Goal: Information Seeking & Learning: Learn about a topic

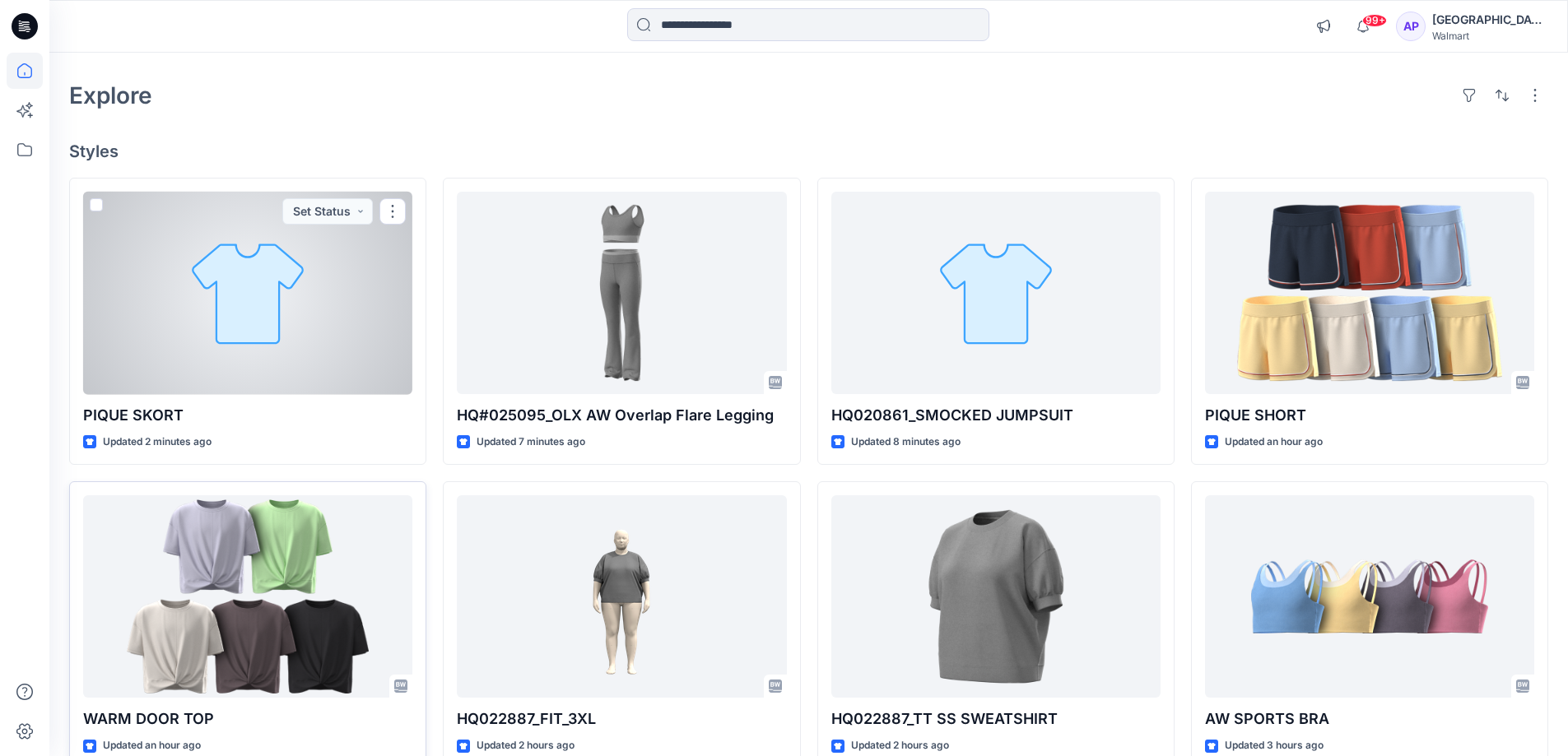
scroll to position [82, 0]
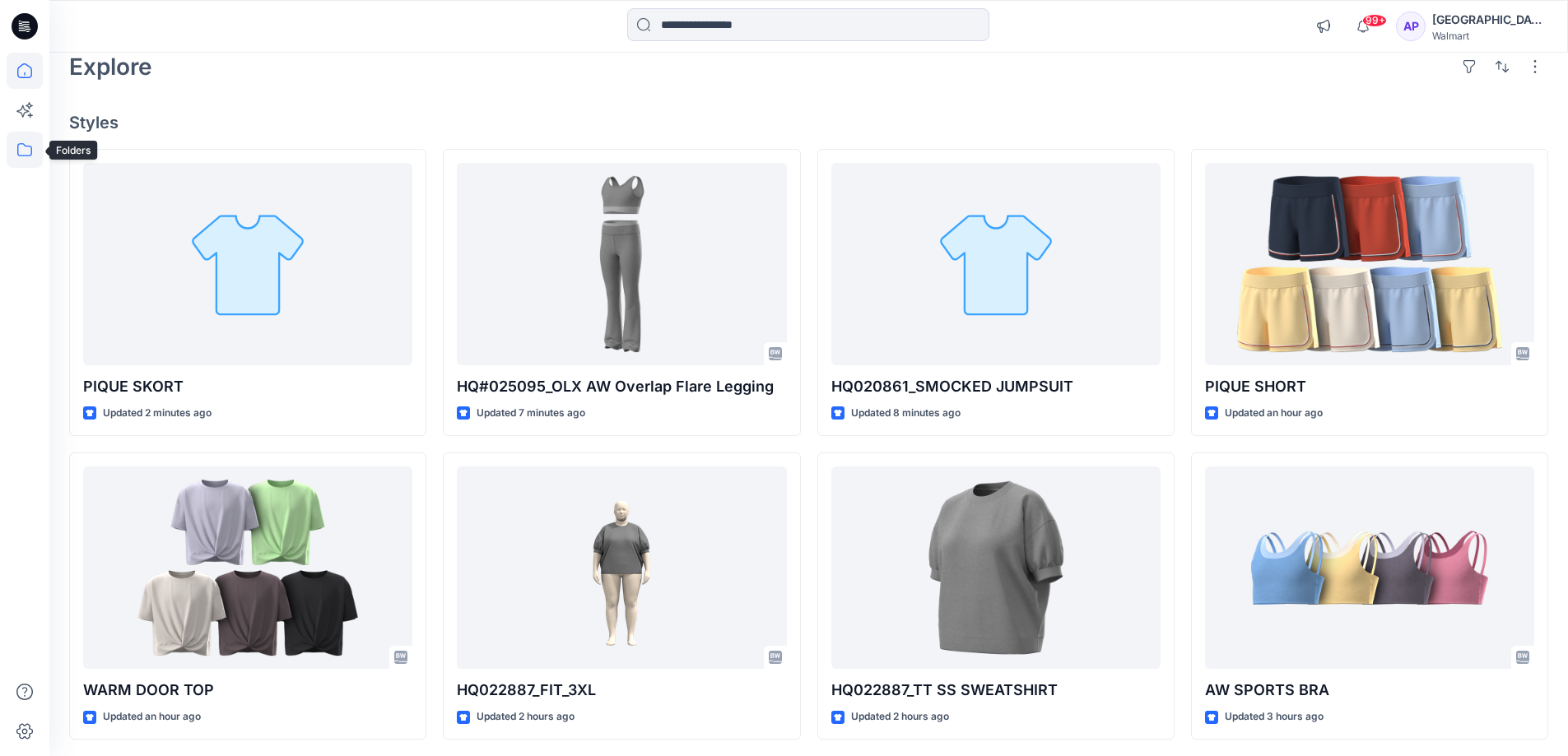
click at [24, 149] on icon at bounding box center [25, 149] width 36 height 36
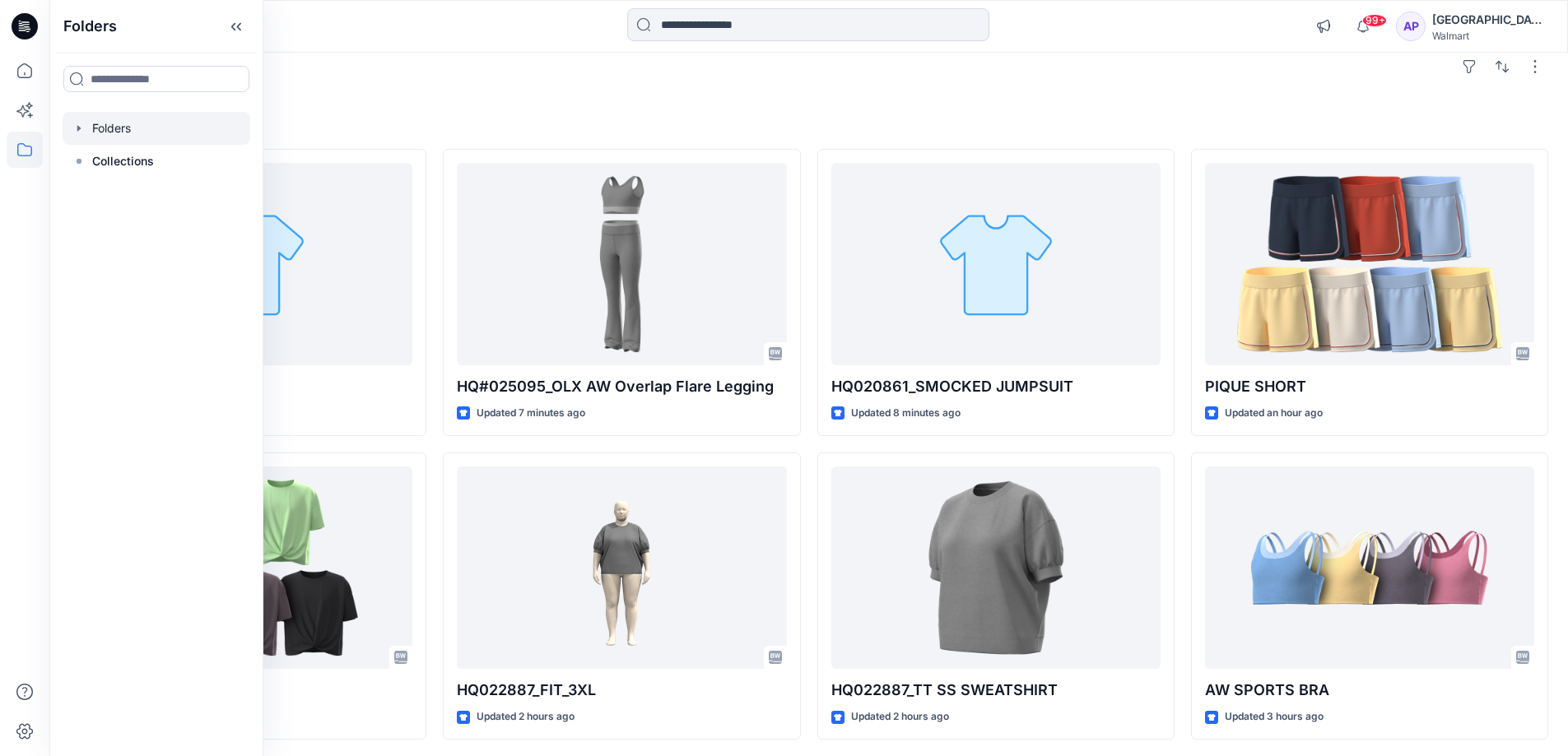
click at [74, 122] on icon "button" at bounding box center [79, 128] width 13 height 13
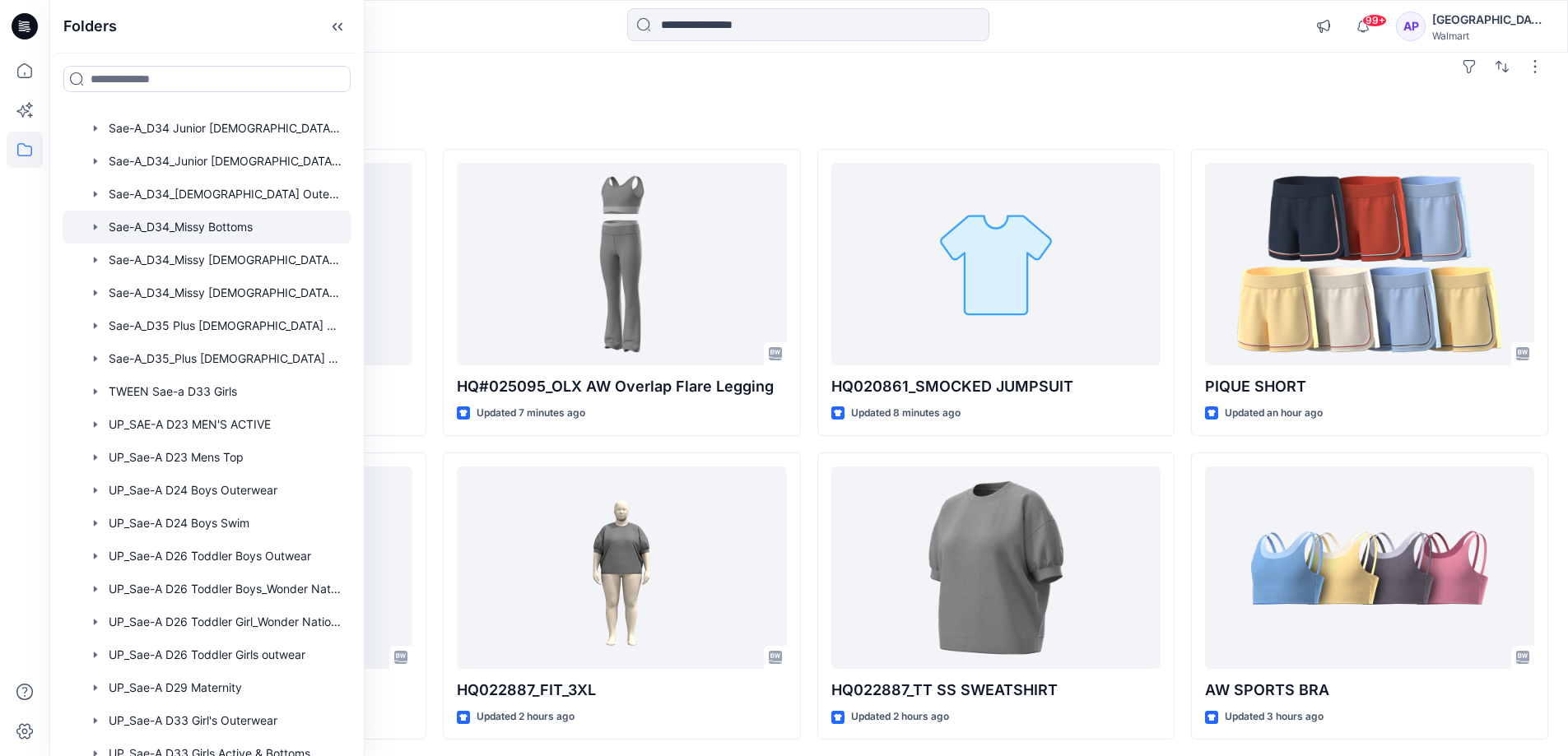
scroll to position [904, 0]
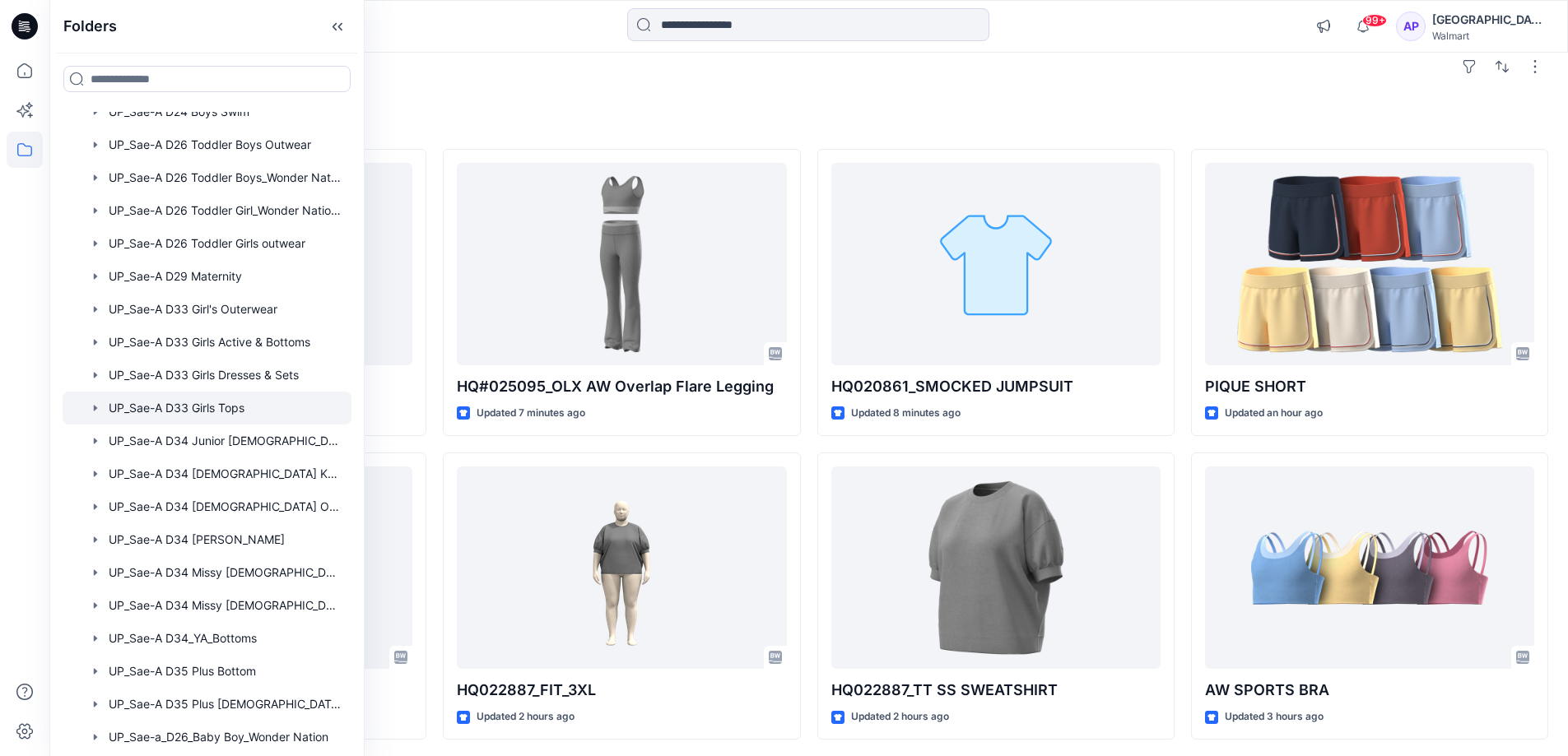
click at [93, 405] on icon "button" at bounding box center [95, 408] width 13 height 13
click at [84, 399] on div at bounding box center [207, 408] width 289 height 33
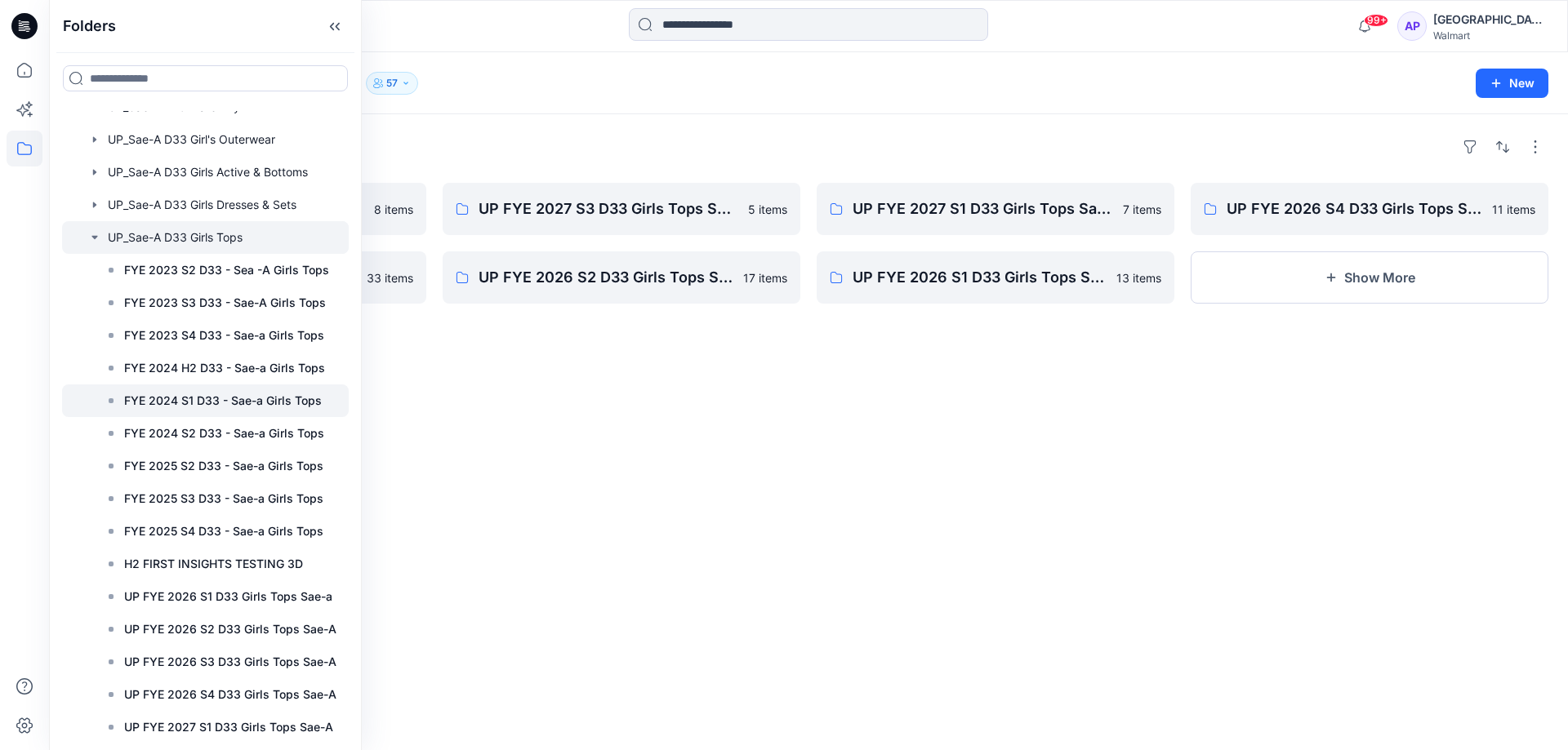
scroll to position [1060, 0]
click at [89, 240] on icon "button" at bounding box center [94, 242] width 13 height 13
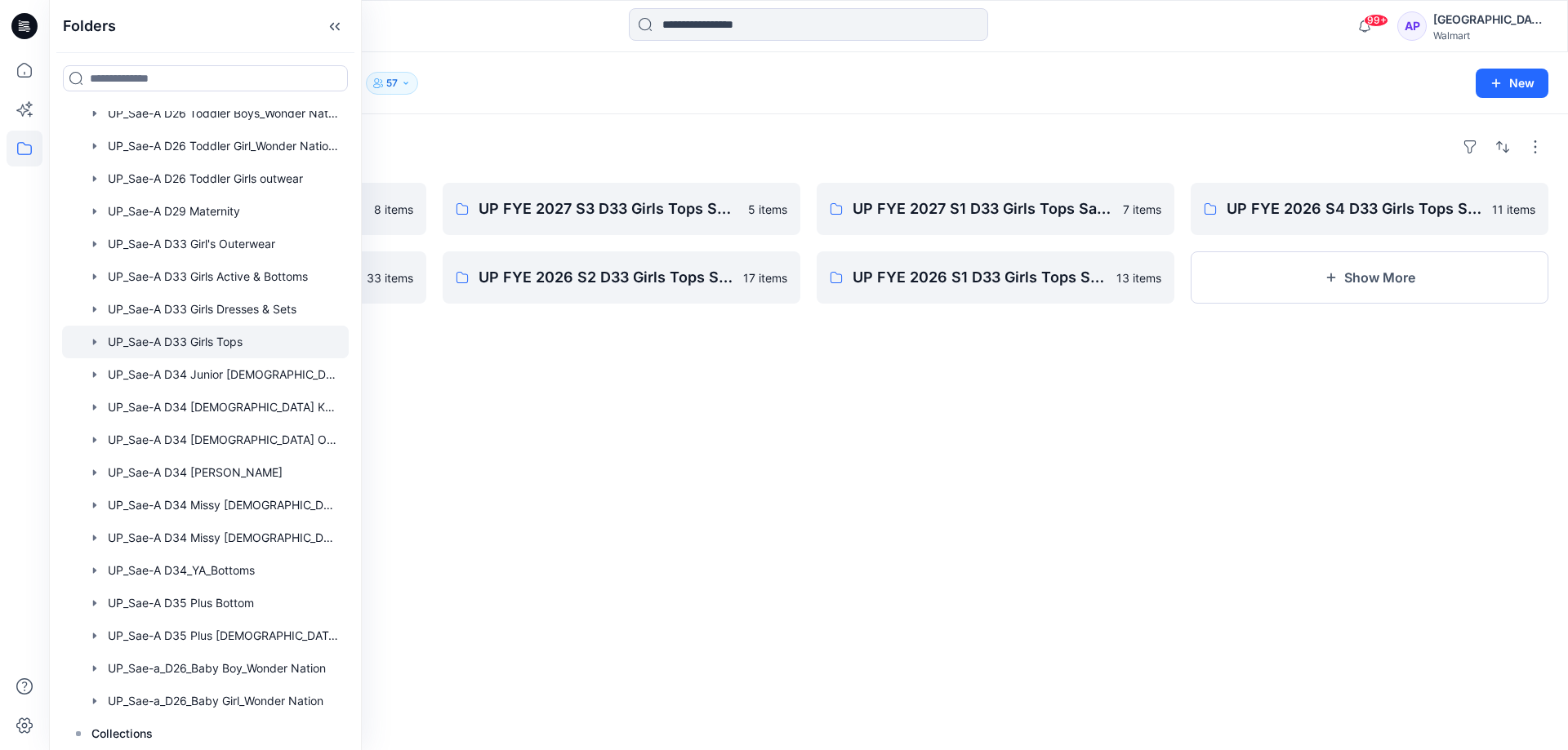
scroll to position [960, 0]
click at [91, 273] on icon "button" at bounding box center [94, 276] width 13 height 13
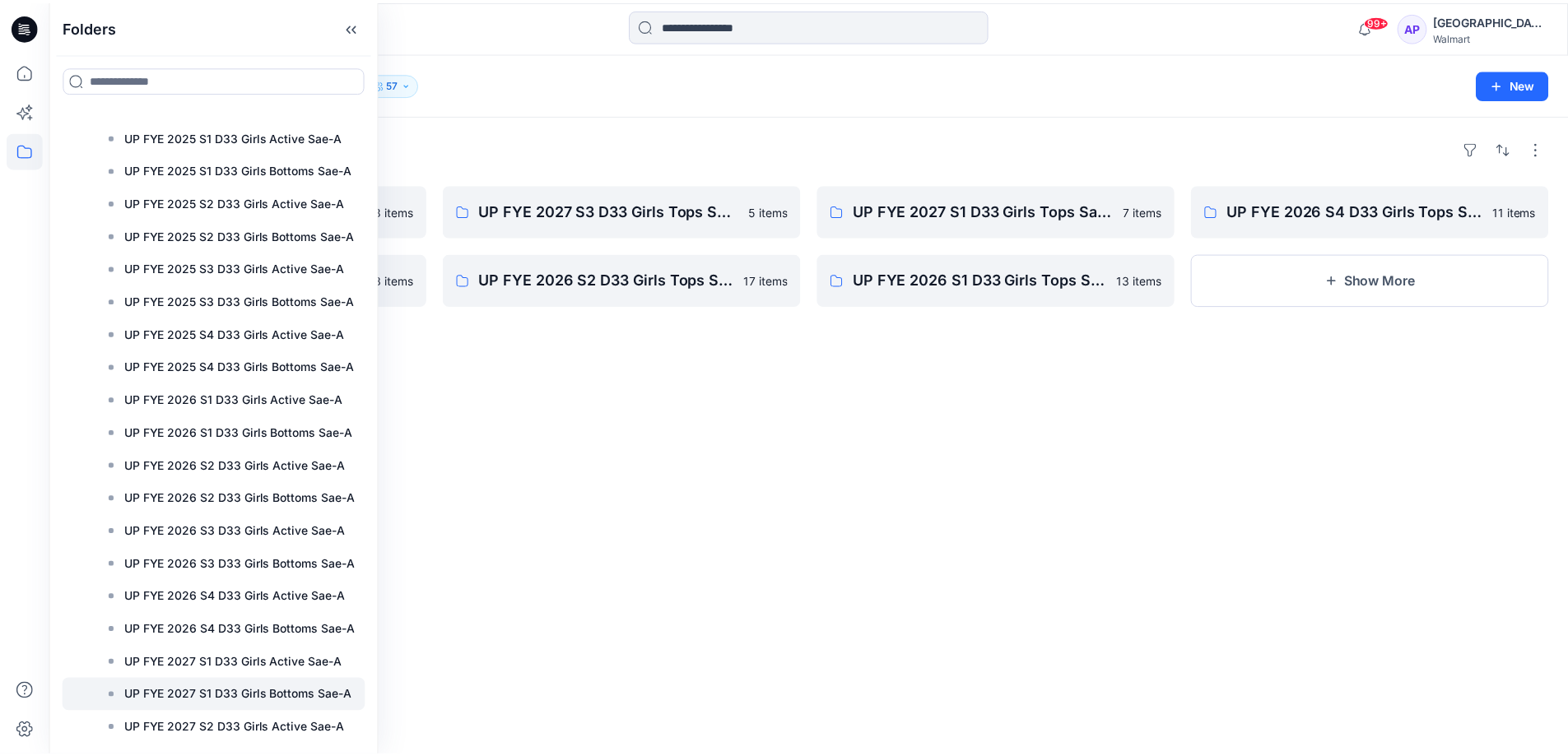
scroll to position [1791, 0]
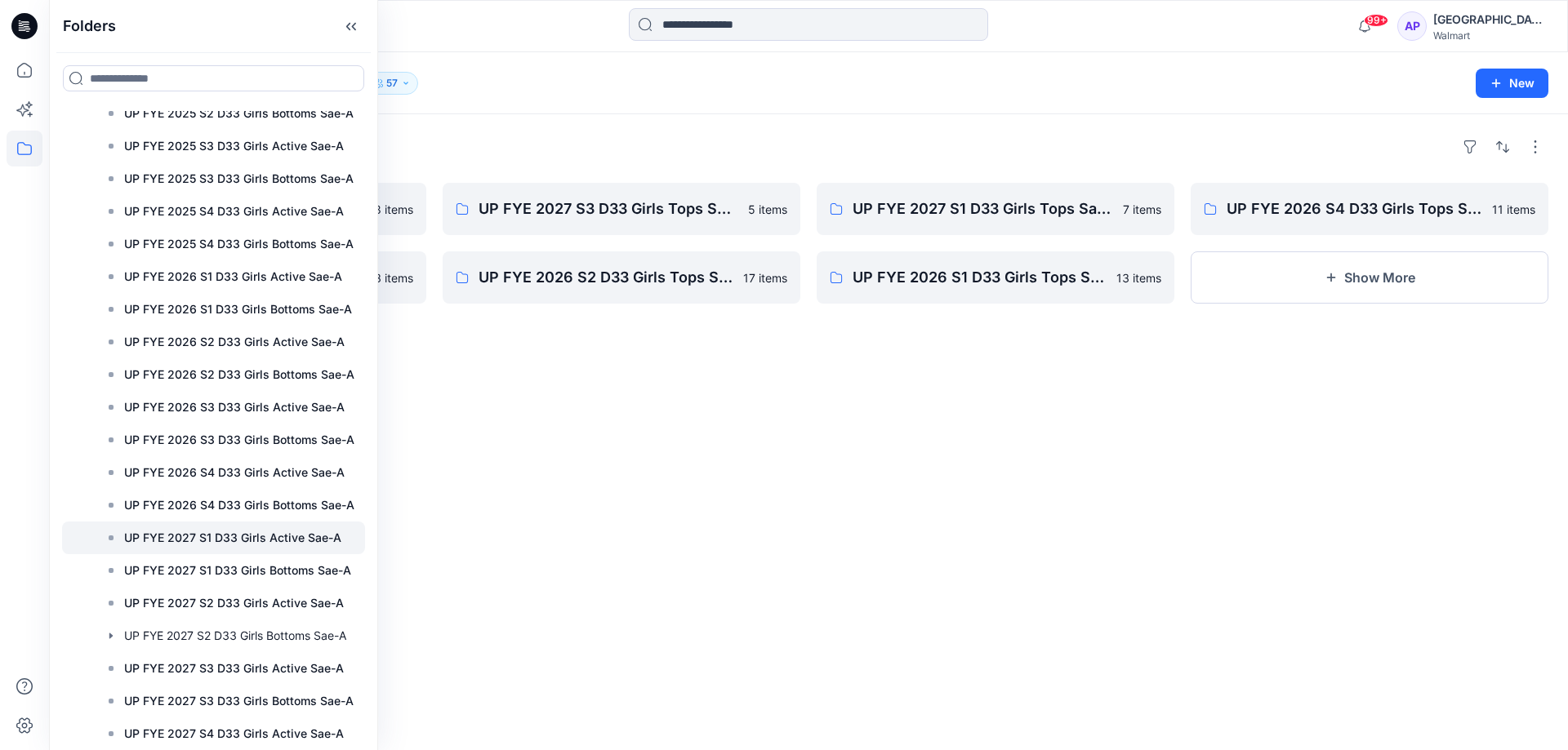
click at [228, 535] on p "UP FYE 2027 S1 D33 Girls Active Sae-A" at bounding box center [232, 538] width 217 height 20
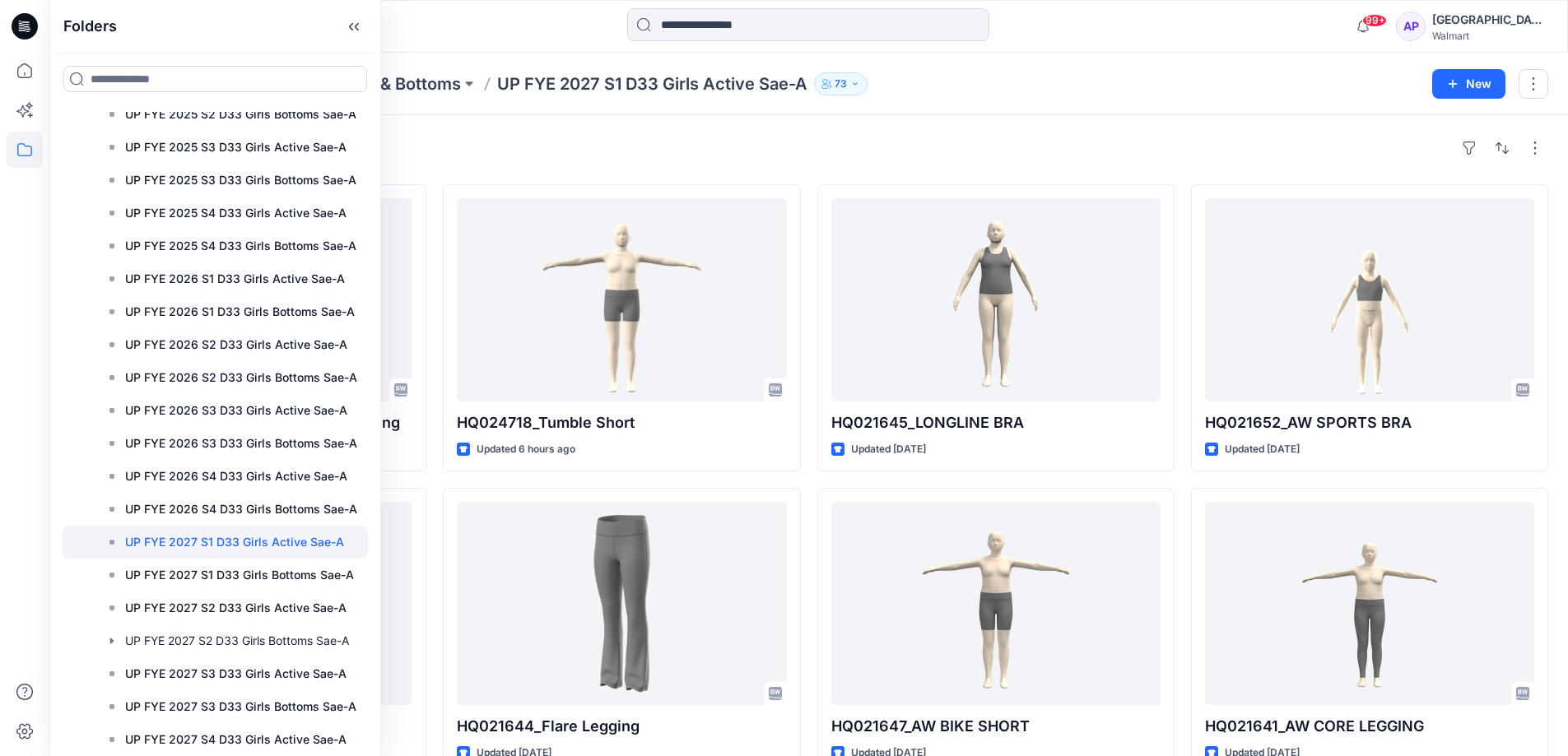
click at [939, 158] on div "Styles" at bounding box center [809, 148] width 1479 height 27
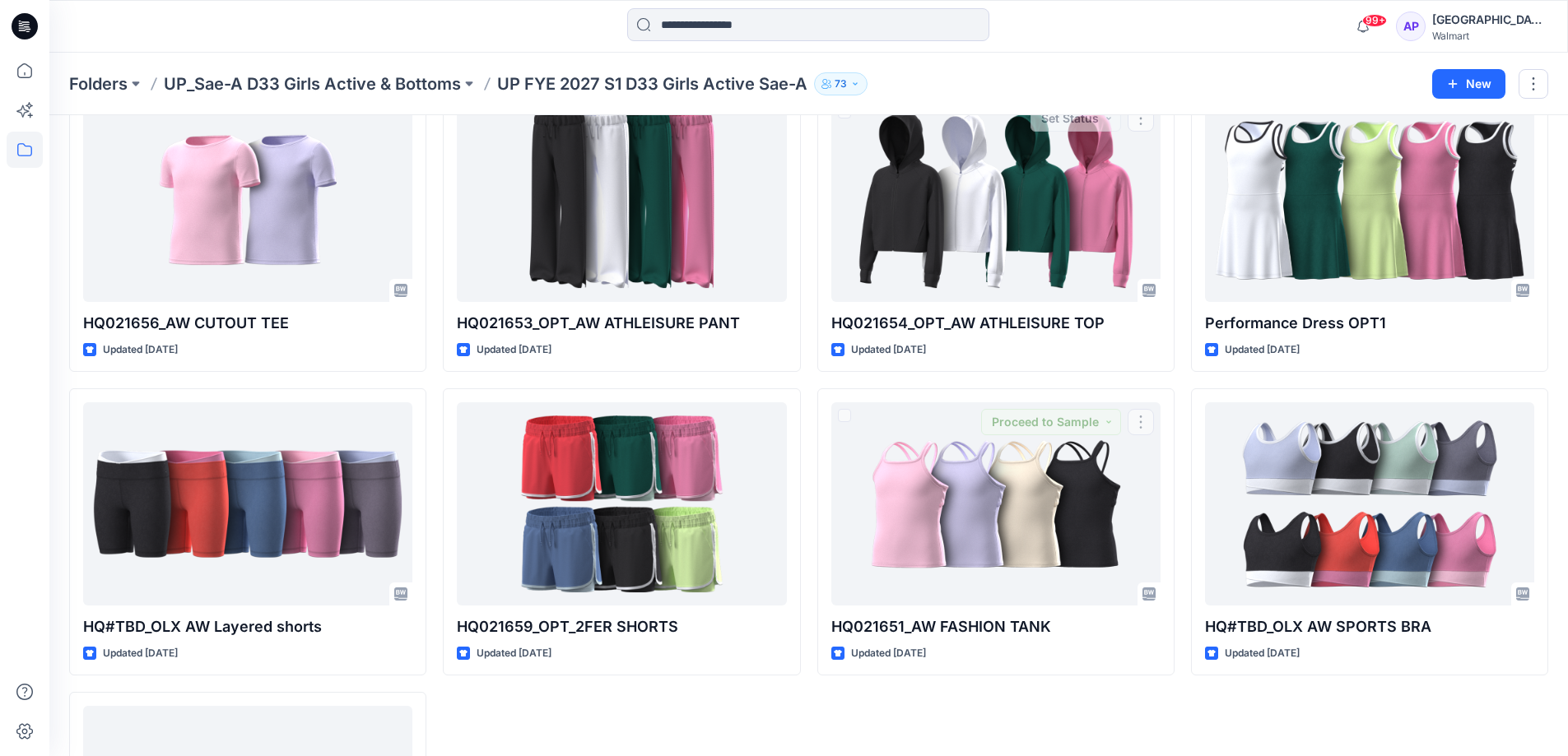
scroll to position [1286, 0]
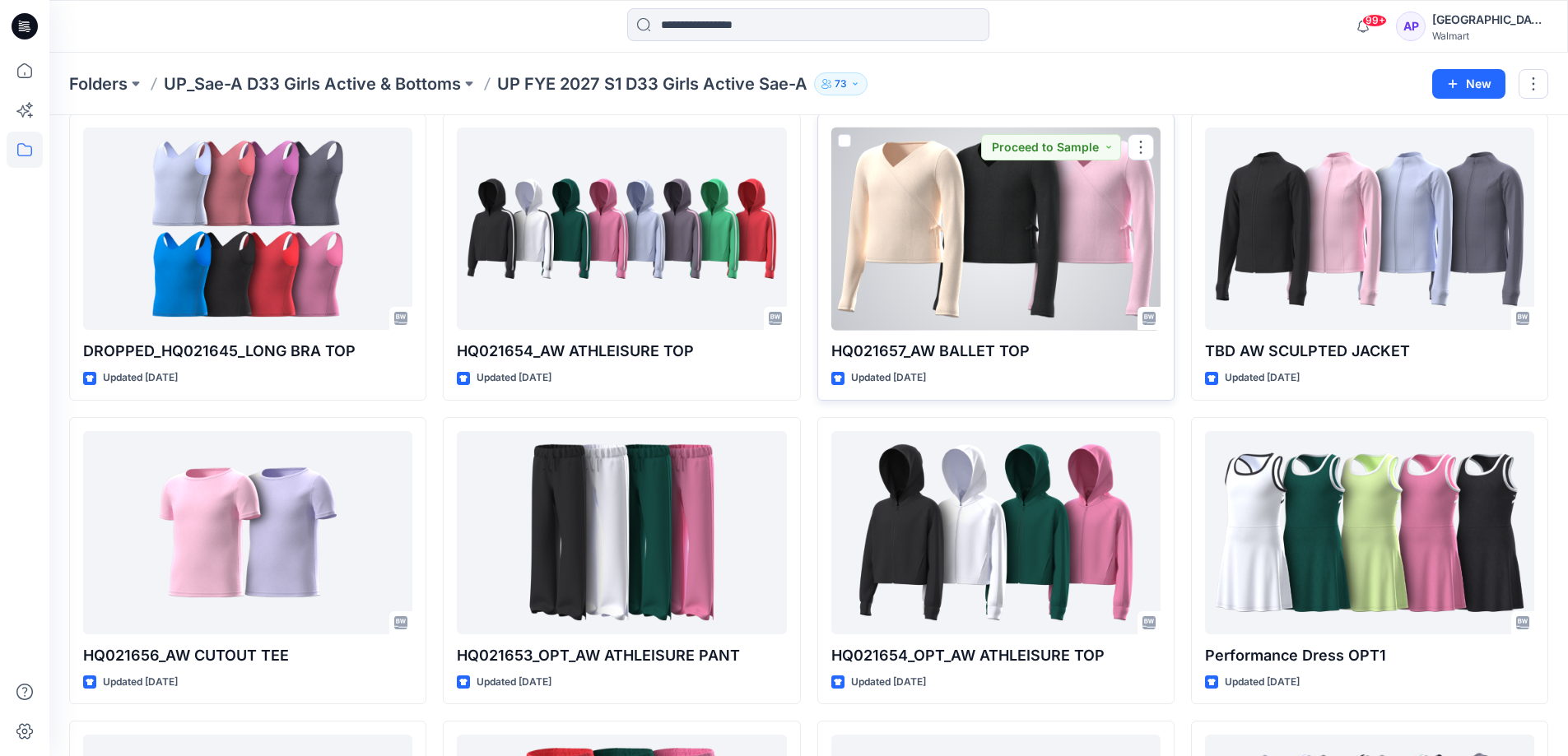
click at [1000, 267] on div at bounding box center [996, 229] width 329 height 204
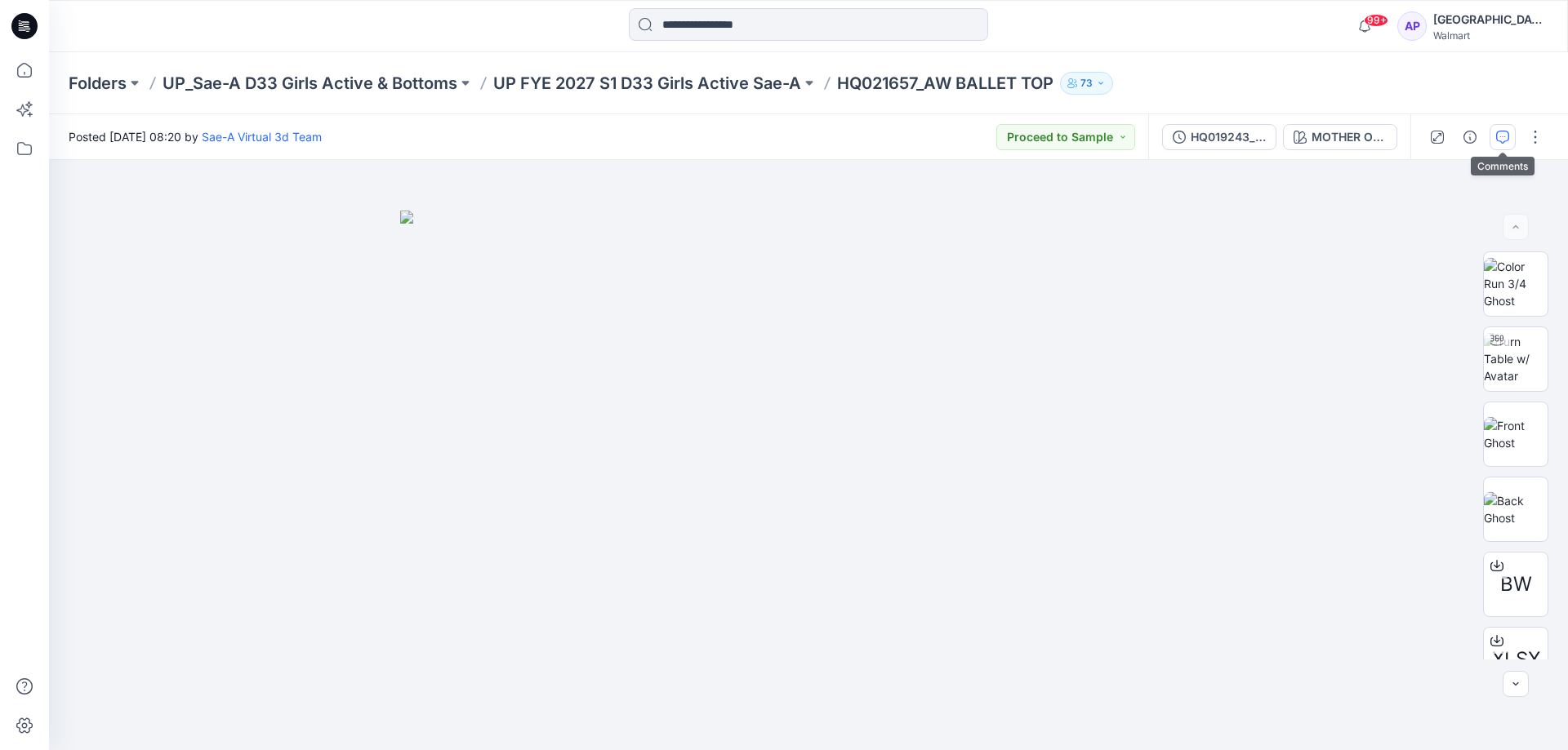
click at [1507, 140] on icon "button" at bounding box center [1503, 137] width 13 height 13
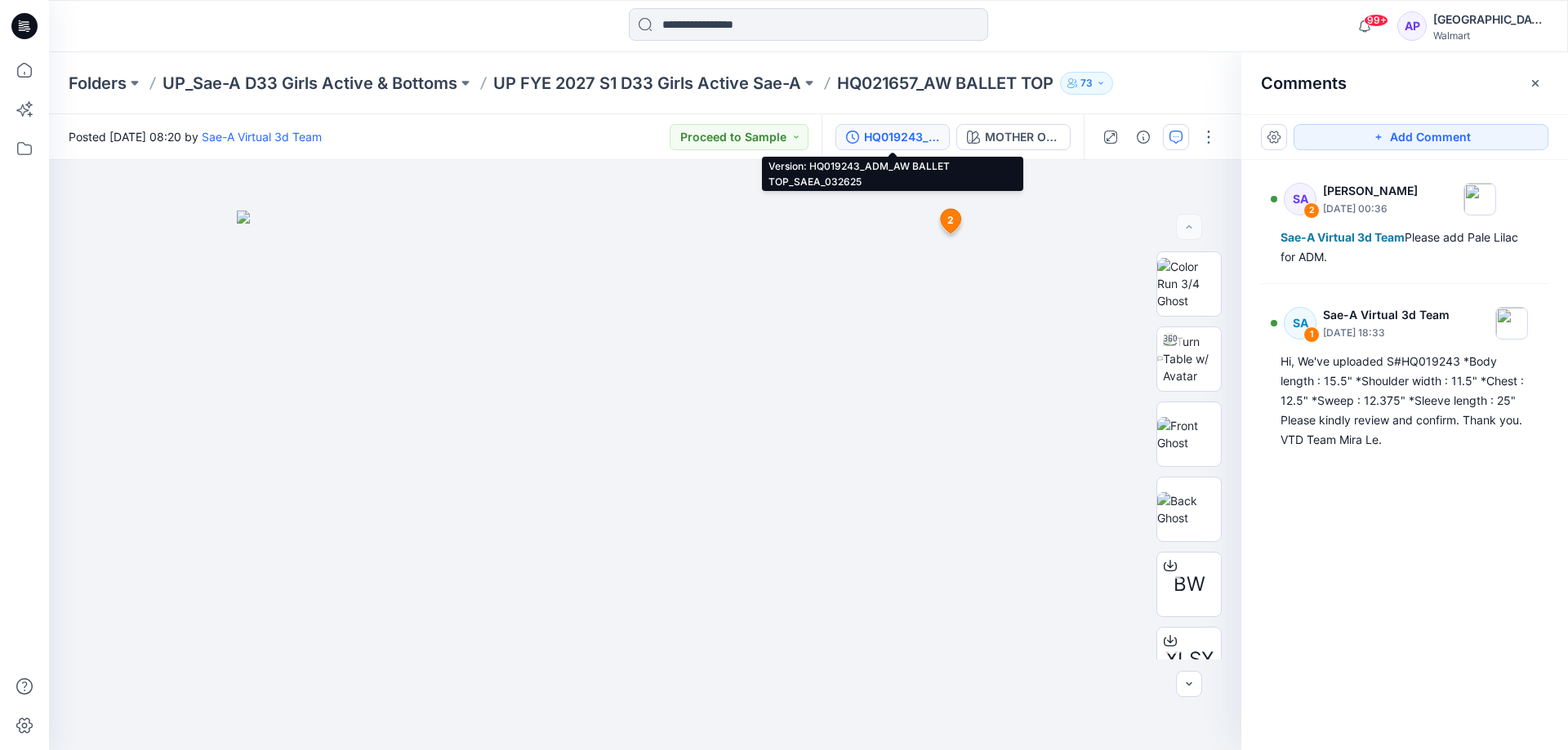
click at [880, 130] on div "HQ019243_ADM_AW BALLET TOP_SAEA_032625" at bounding box center [902, 137] width 76 height 18
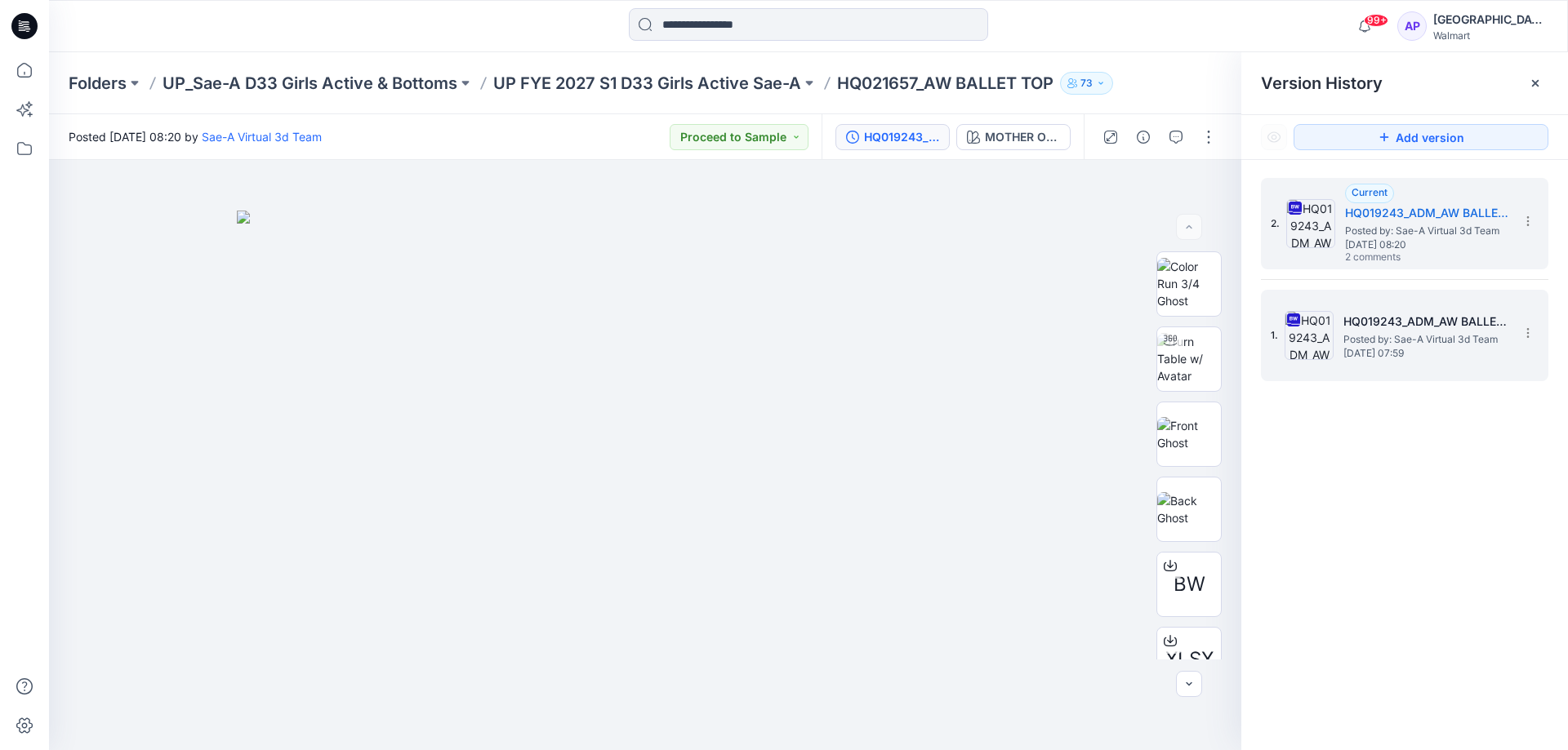
click at [1426, 359] on div "1. HQ019243_ADM_AW BALLET TOP Posted by: Sae-A Virtual 3d Team [DATE] 07:59" at bounding box center [1392, 335] width 244 height 78
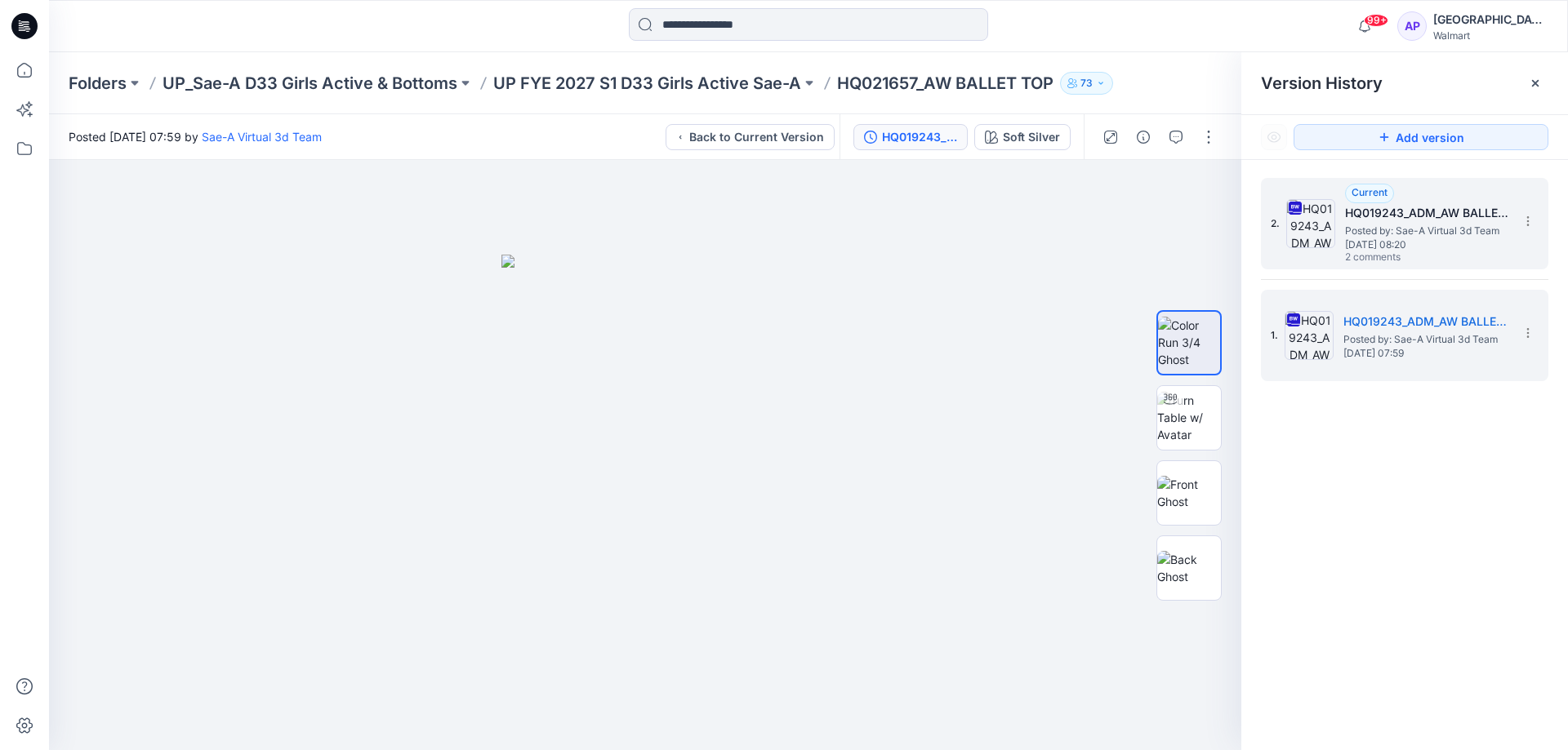
click at [1340, 220] on div "2. Current HQ019243_ADM_AW BALLET TOP_SAEA_032625 Posted by: Sae-A Virtual 3d T…" at bounding box center [1392, 223] width 244 height 78
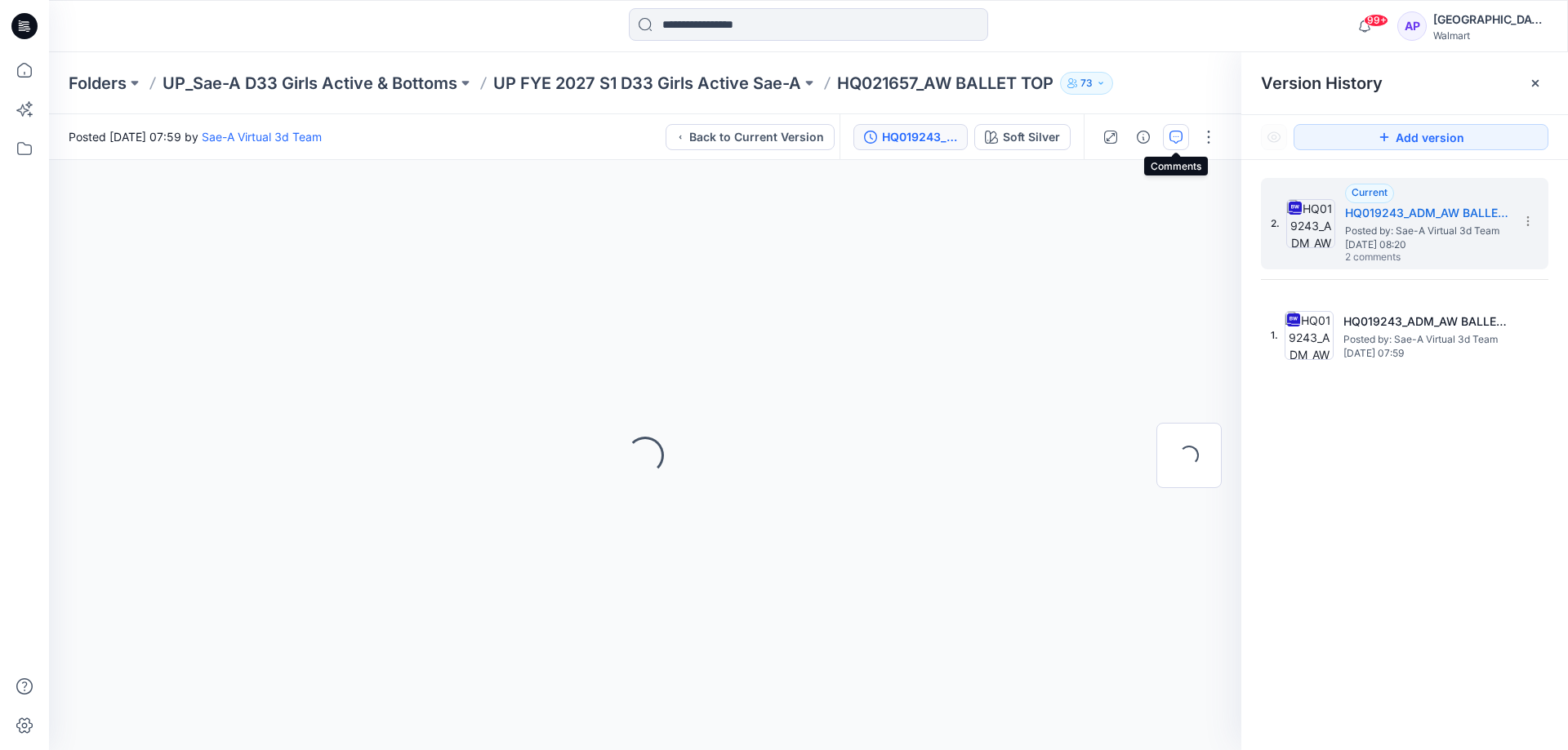
click at [1175, 131] on icon "button" at bounding box center [1176, 137] width 13 height 13
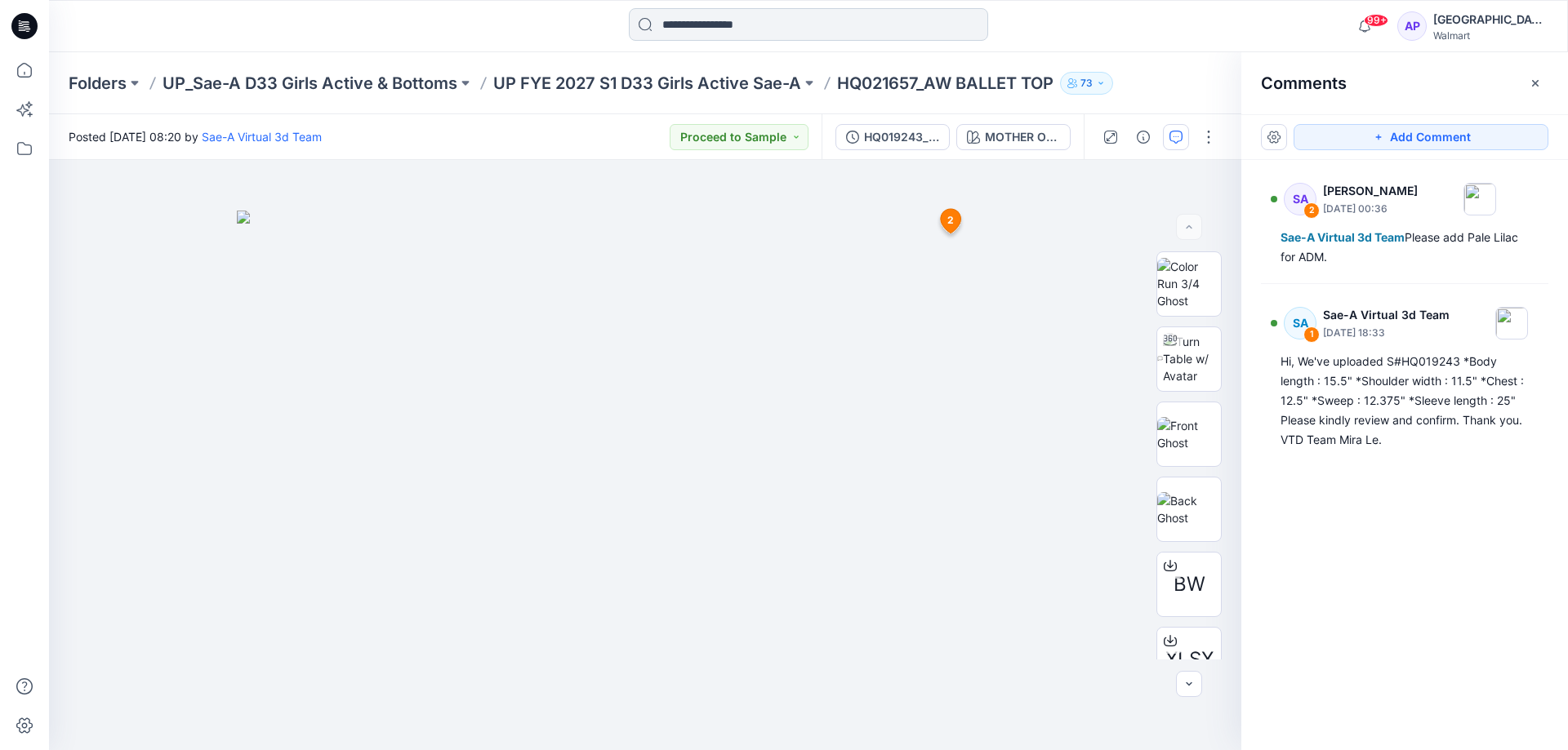
click at [800, 29] on input at bounding box center [808, 25] width 360 height 33
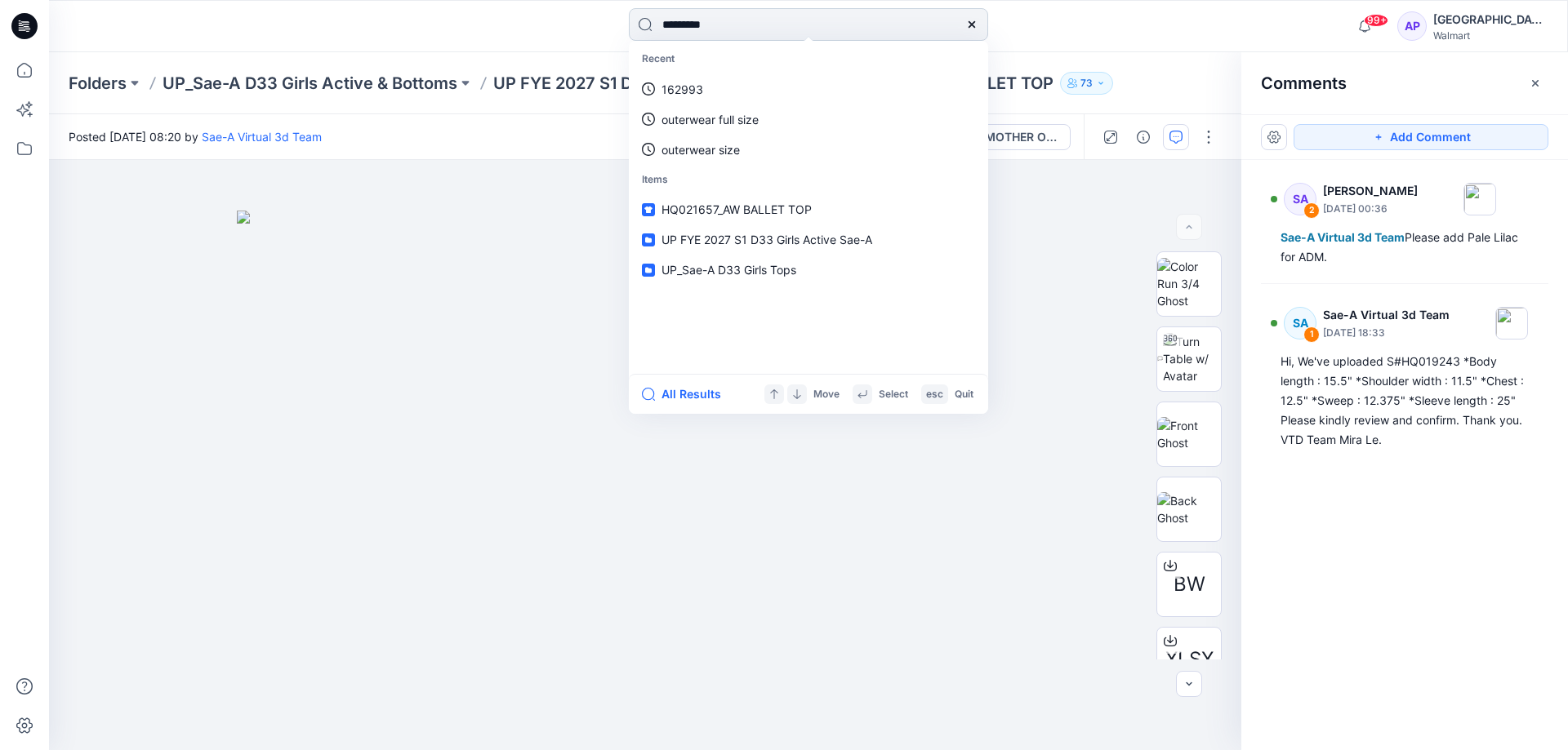
type input "**********"
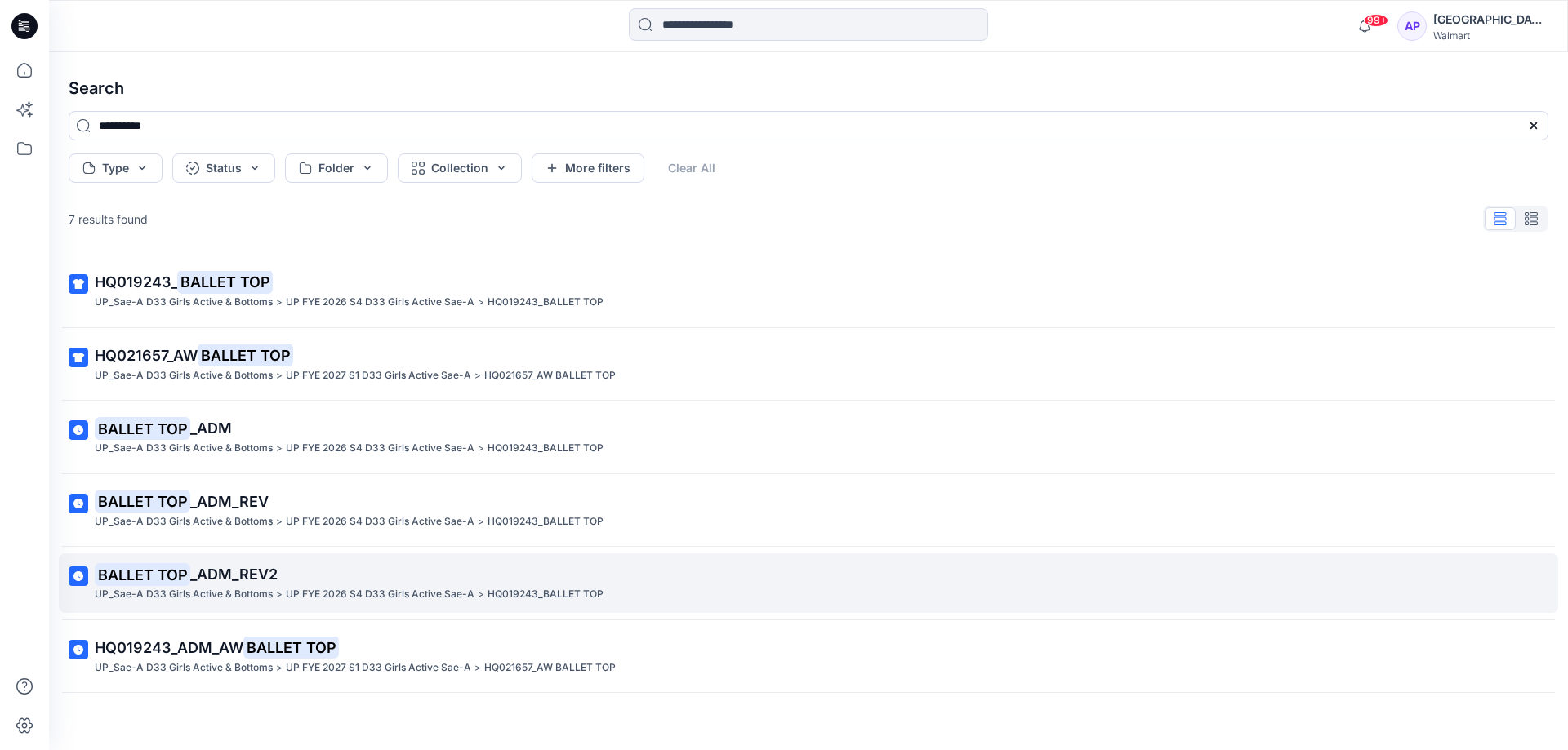
click at [278, 589] on p ">" at bounding box center [278, 594] width 7 height 17
click at [331, 590] on p "UP FYE 2026 S4 D33 Girls Active Sae-A" at bounding box center [380, 594] width 189 height 17
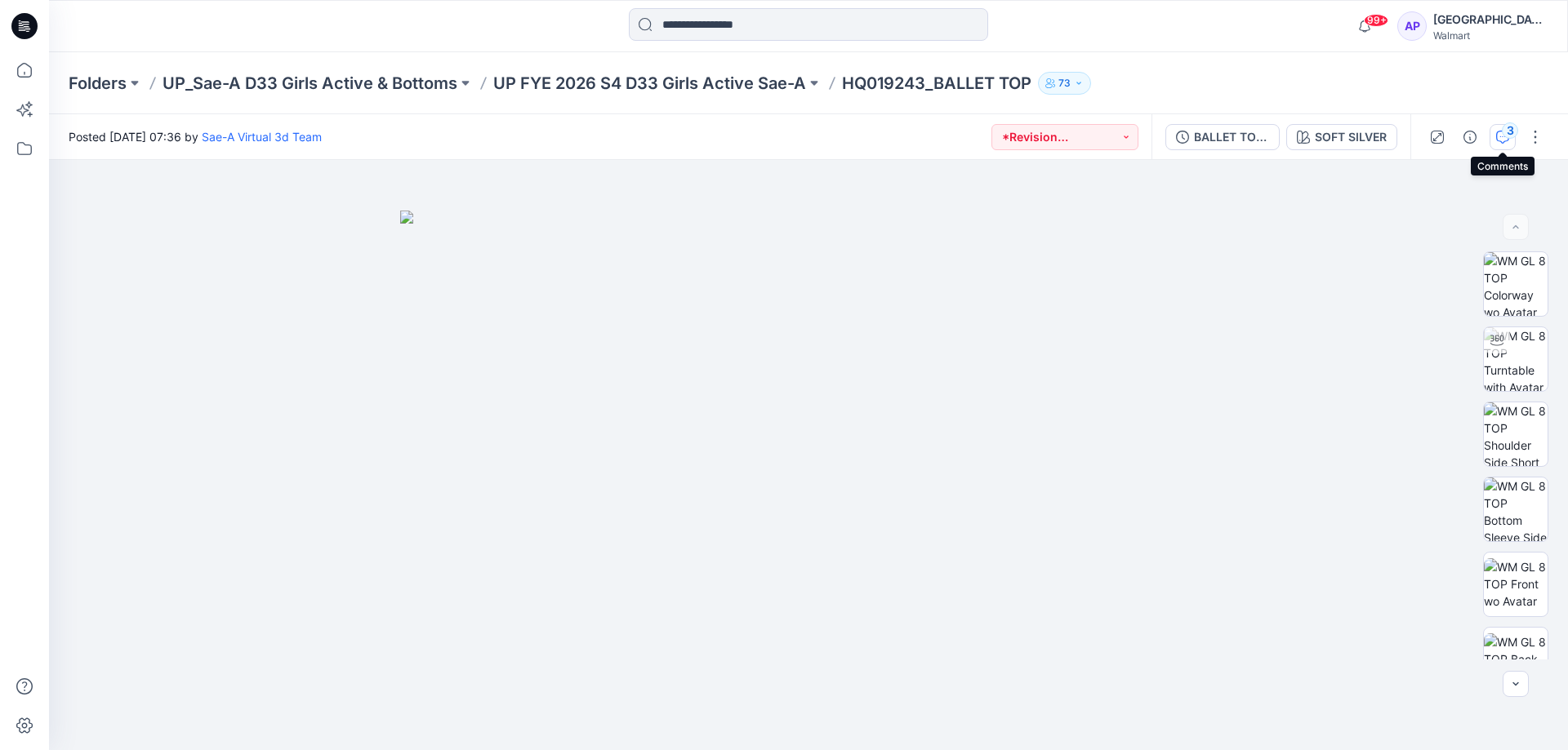
click at [1514, 127] on div "3" at bounding box center [1509, 130] width 16 height 16
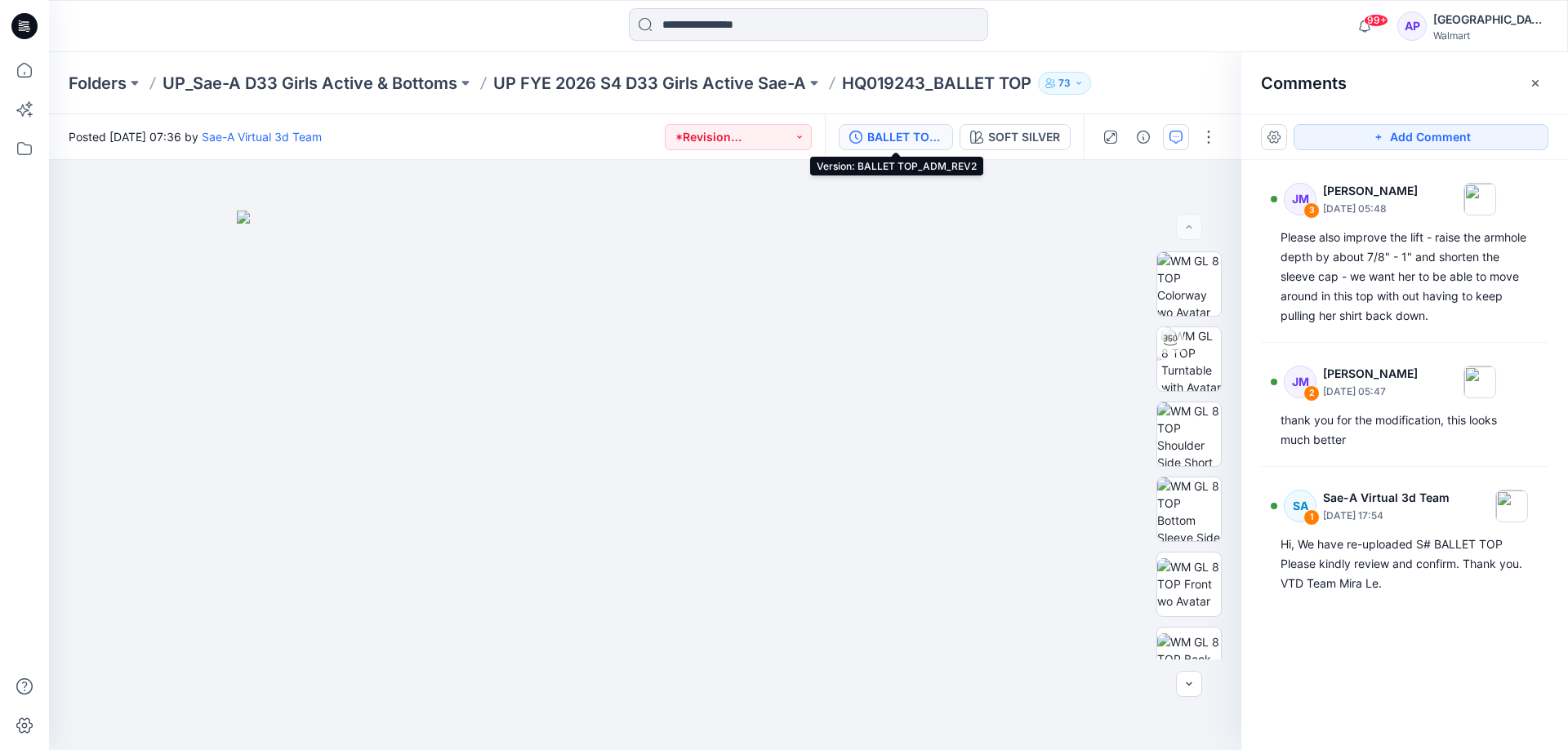
click at [874, 130] on div "BALLET TOP_ADM_REV2" at bounding box center [905, 137] width 76 height 18
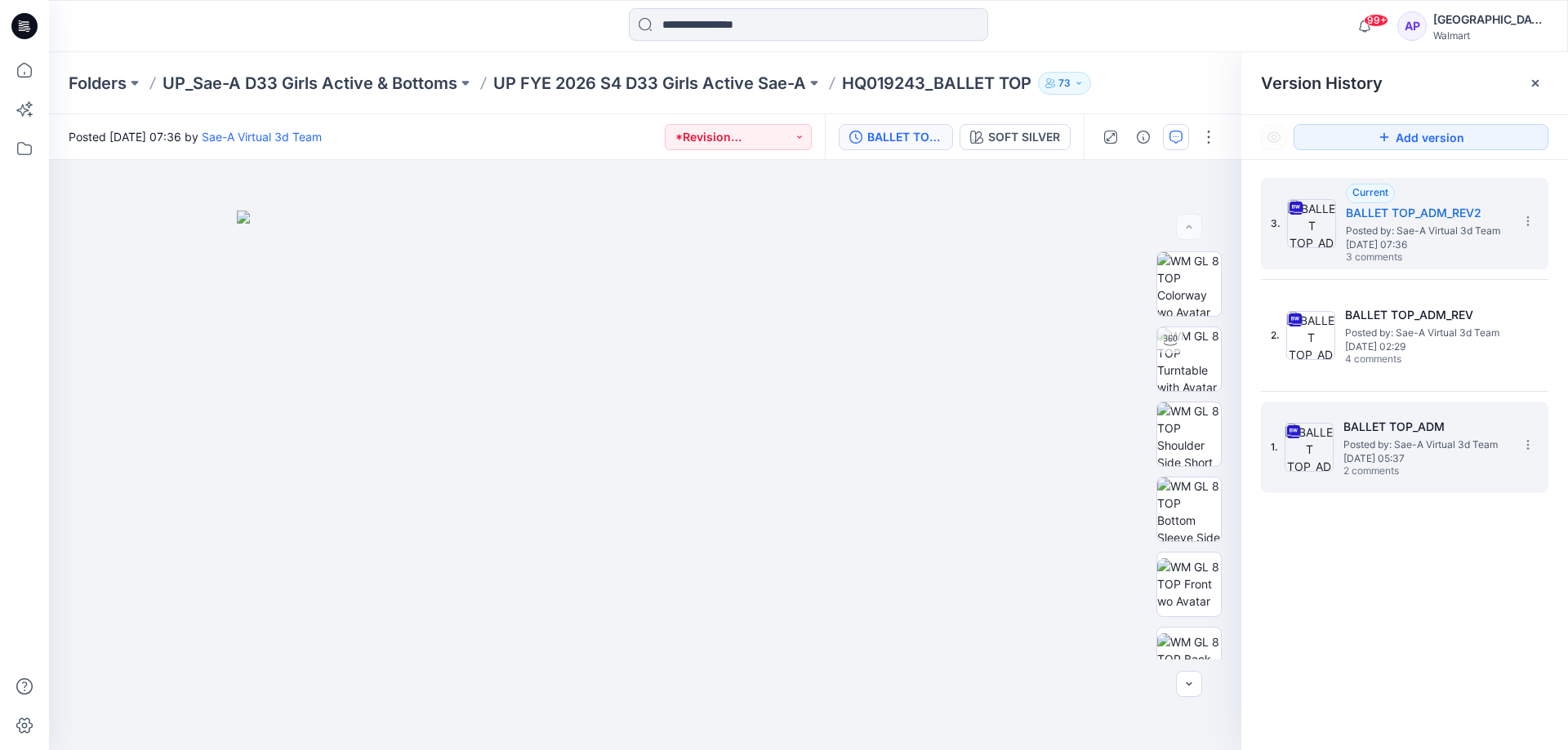
click at [1434, 434] on h5 "BALLET TOP_ADM" at bounding box center [1425, 426] width 163 height 20
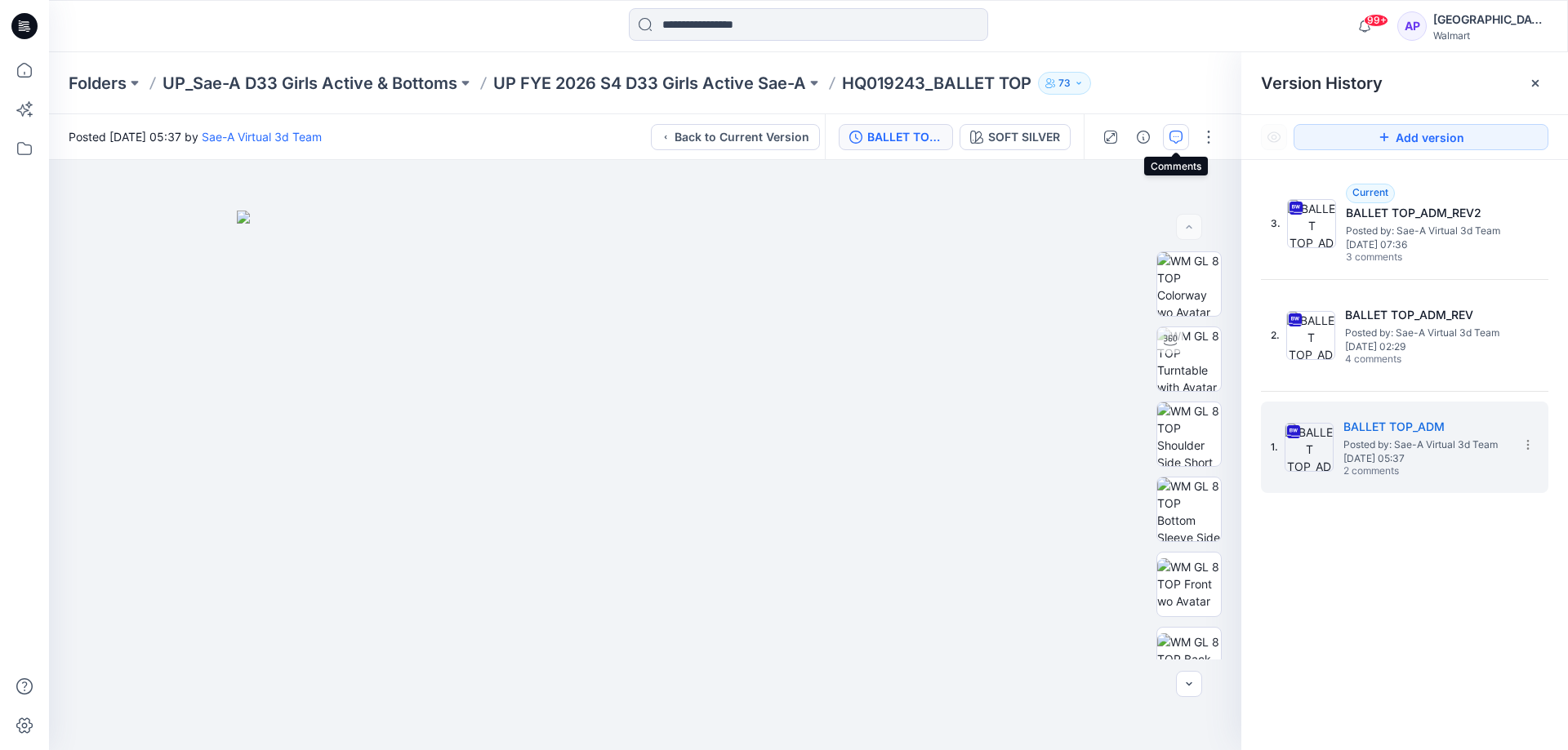
click at [1177, 130] on icon "button" at bounding box center [1176, 137] width 13 height 13
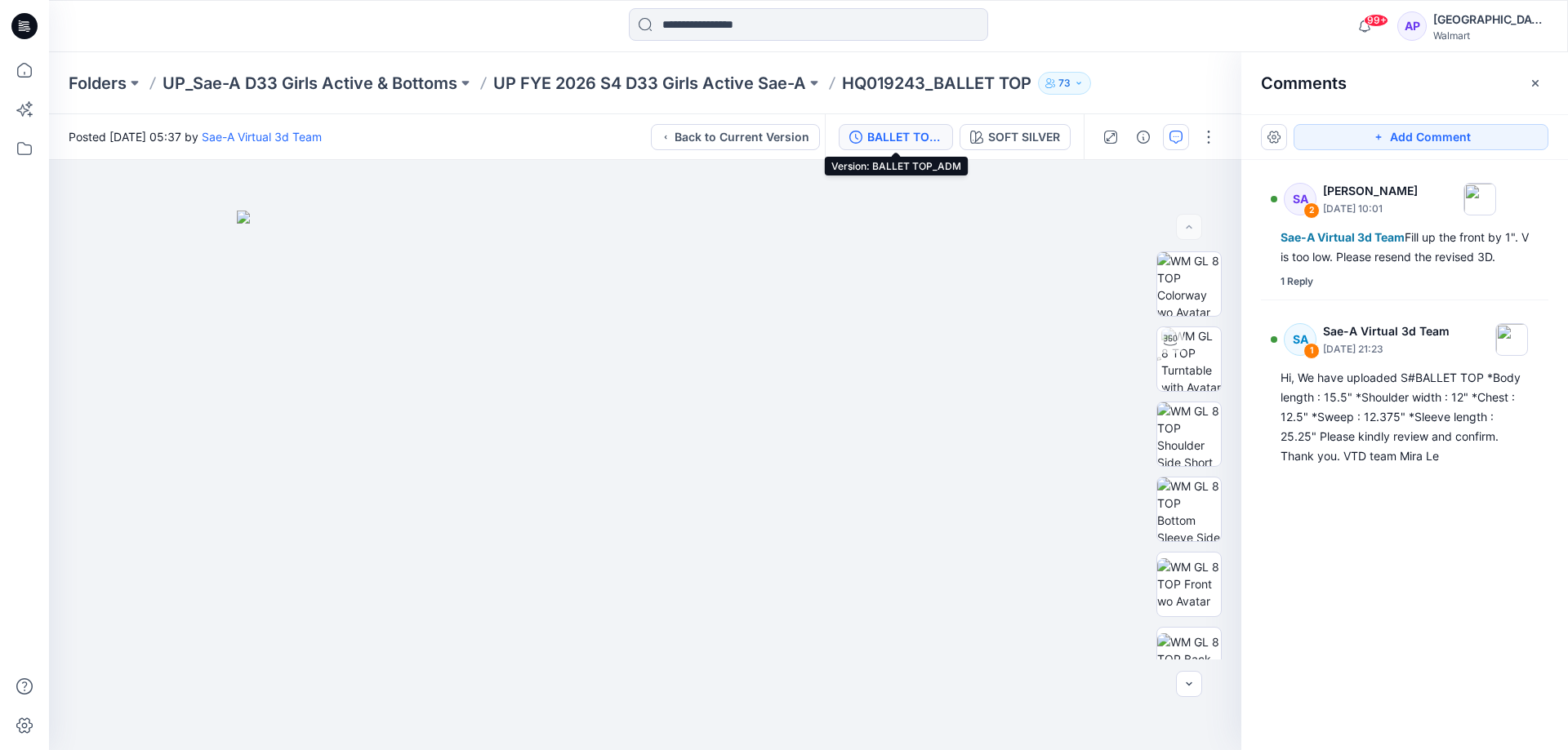
click at [871, 132] on div "BALLET TOP_ADM" at bounding box center [905, 137] width 76 height 18
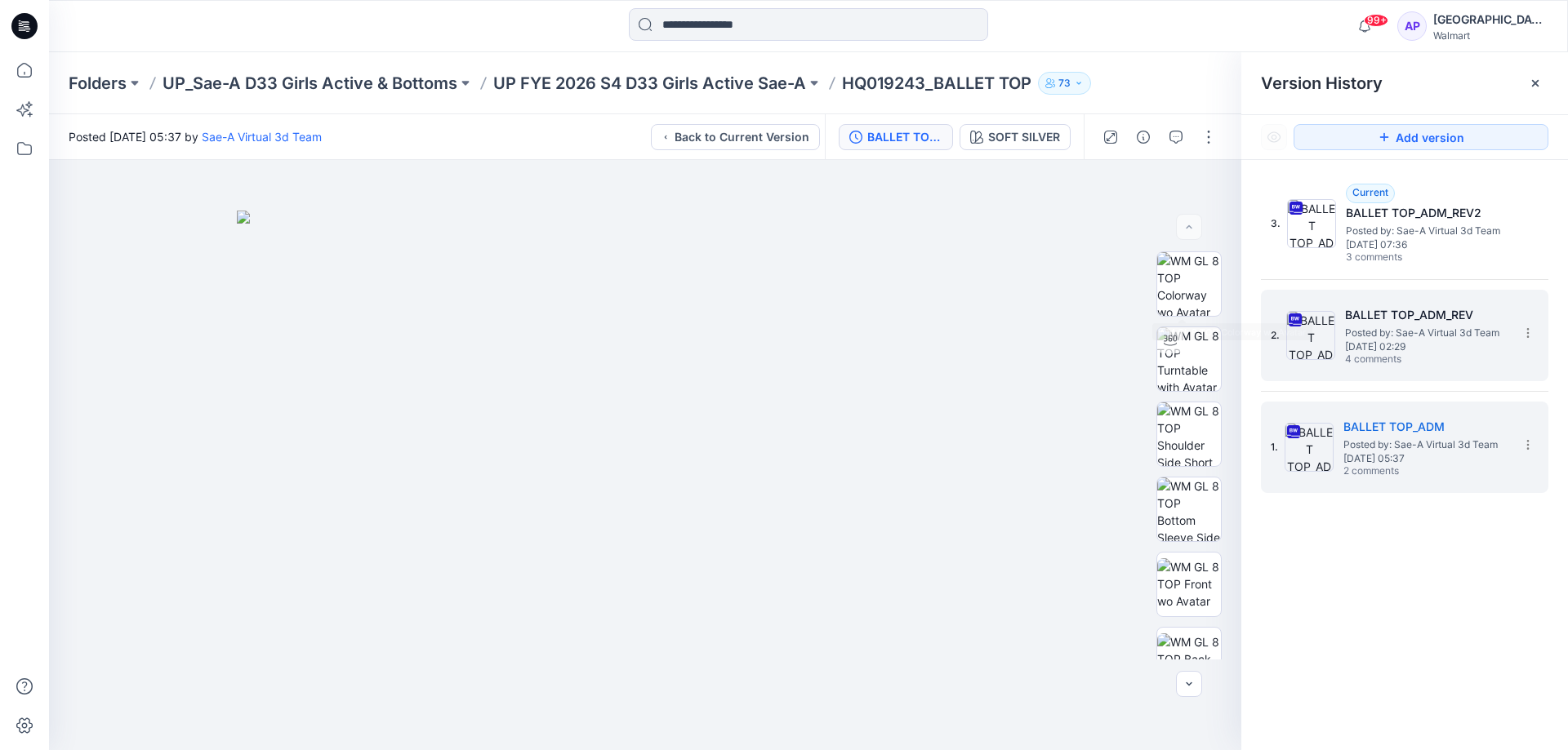
click at [1374, 297] on div "2. BALLET TOP_ADM_REV Posted by: Sae-A Virtual 3d Team [DATE] 02:29 4 comments" at bounding box center [1392, 335] width 244 height 78
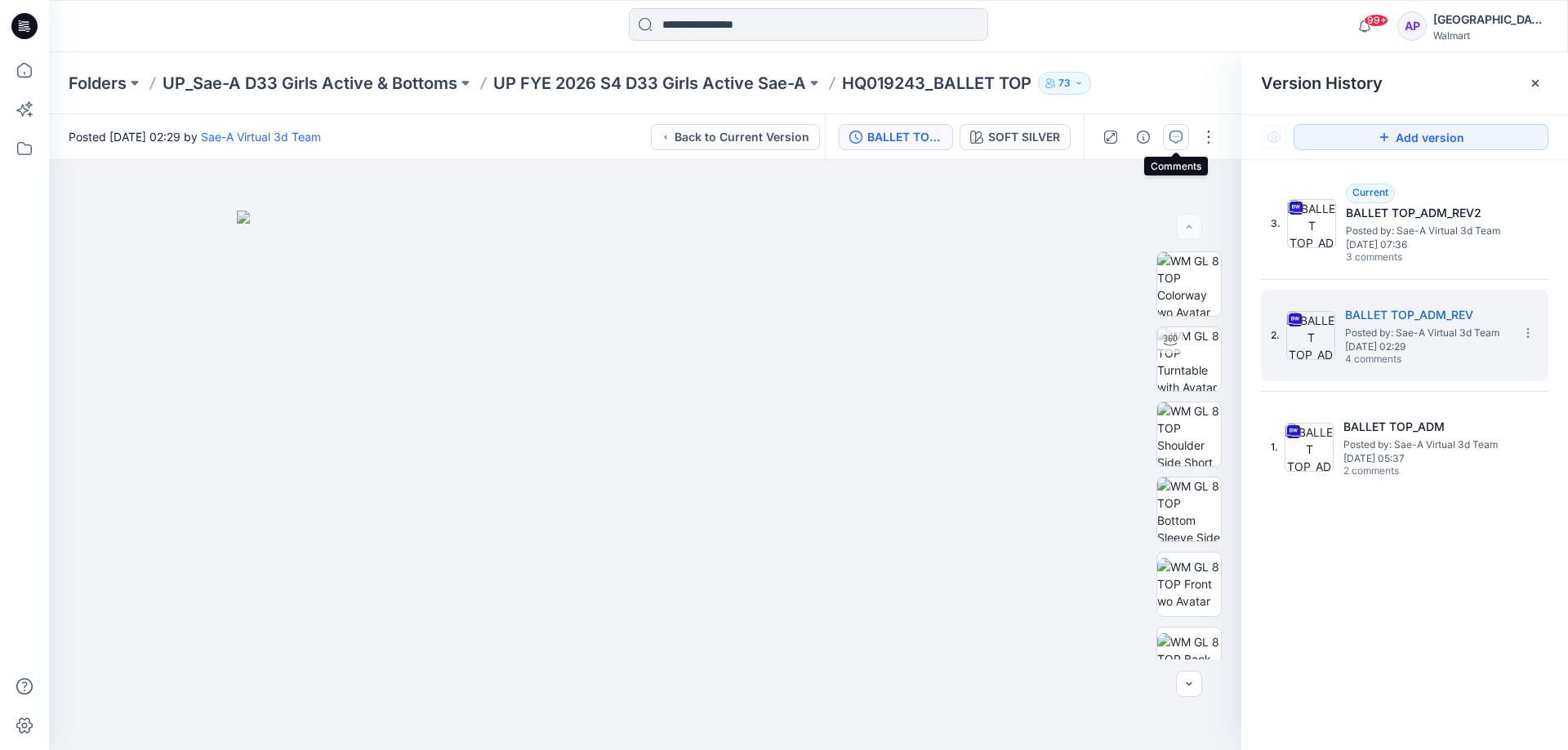
click at [1170, 132] on icon "button" at bounding box center [1176, 137] width 13 height 13
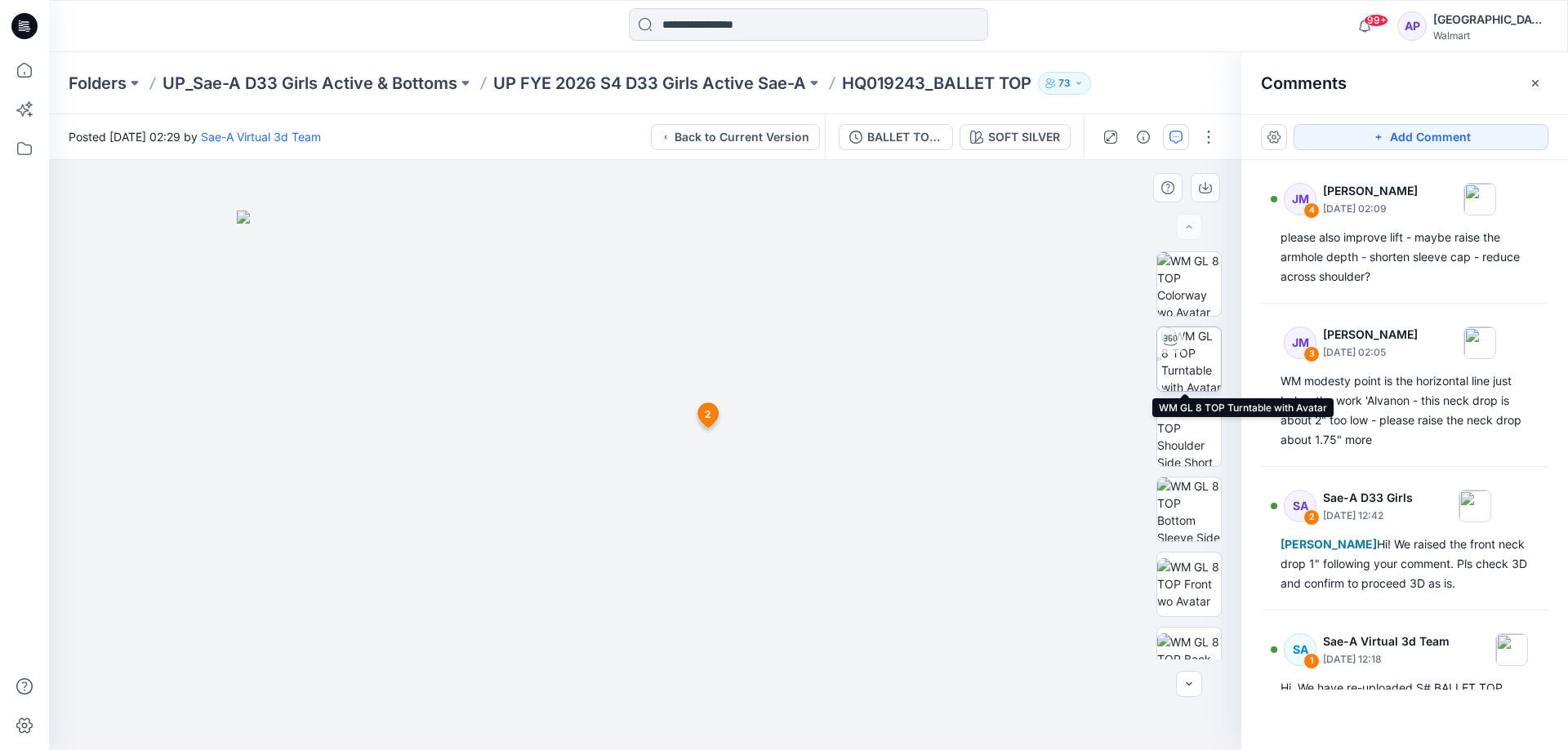
click at [1189, 356] on img at bounding box center [1190, 358] width 59 height 63
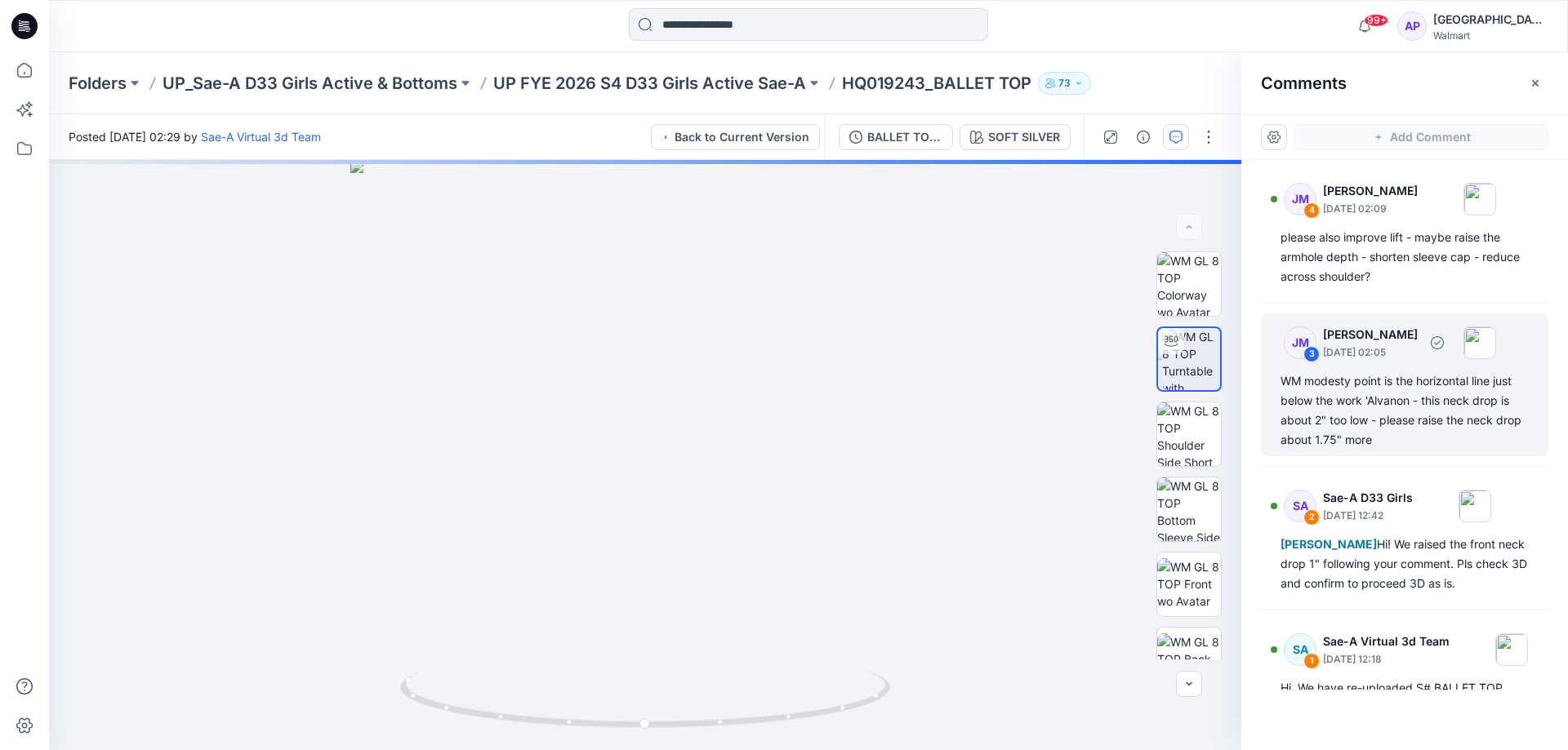
click at [1369, 403] on div "WM modesty point is the horizontal line just below the work 'Alvanon - this nec…" at bounding box center [1404, 410] width 248 height 78
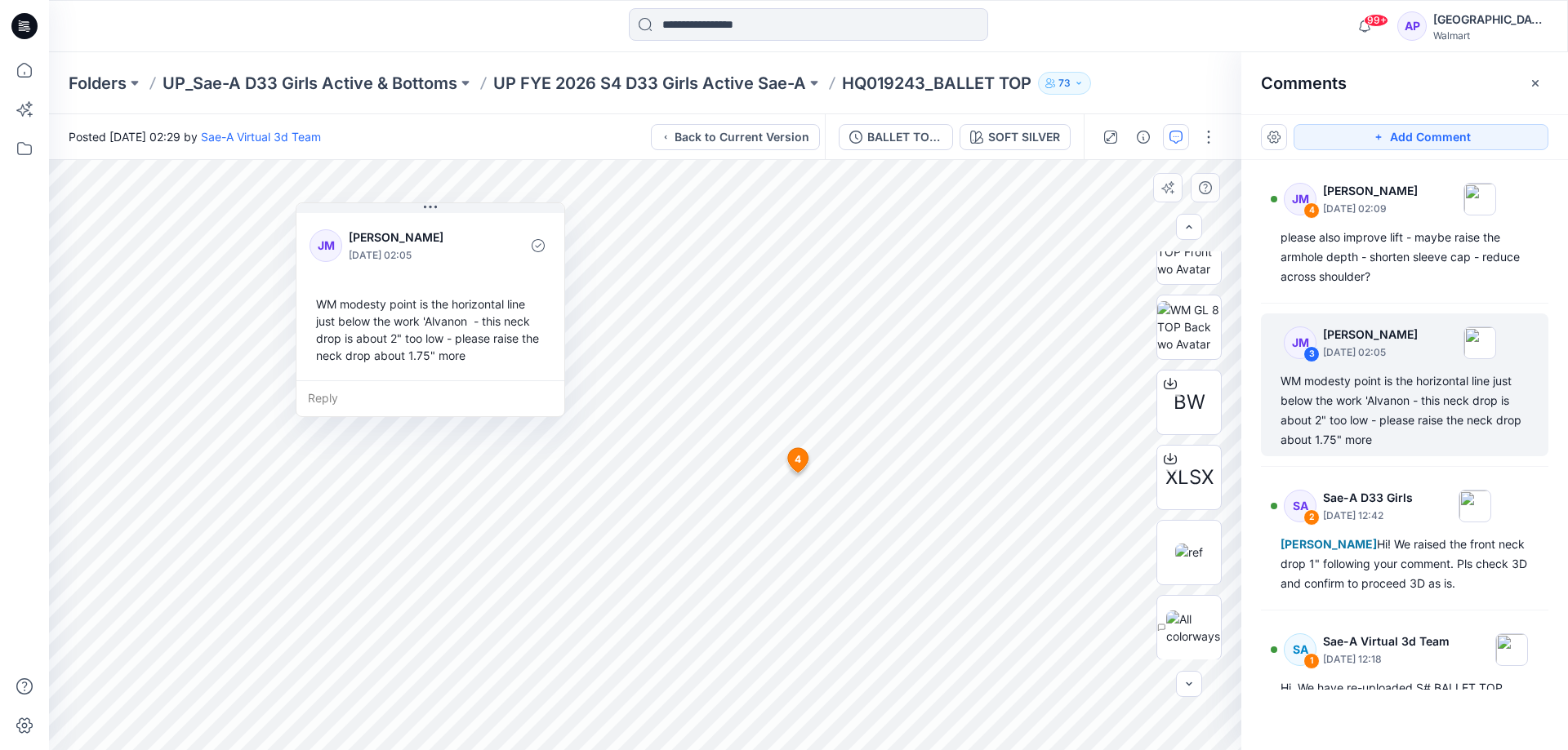
scroll to position [333, 0]
click at [1204, 395] on div "BW" at bounding box center [1189, 401] width 65 height 65
